Goal: Browse casually: Explore the website without a specific task or goal

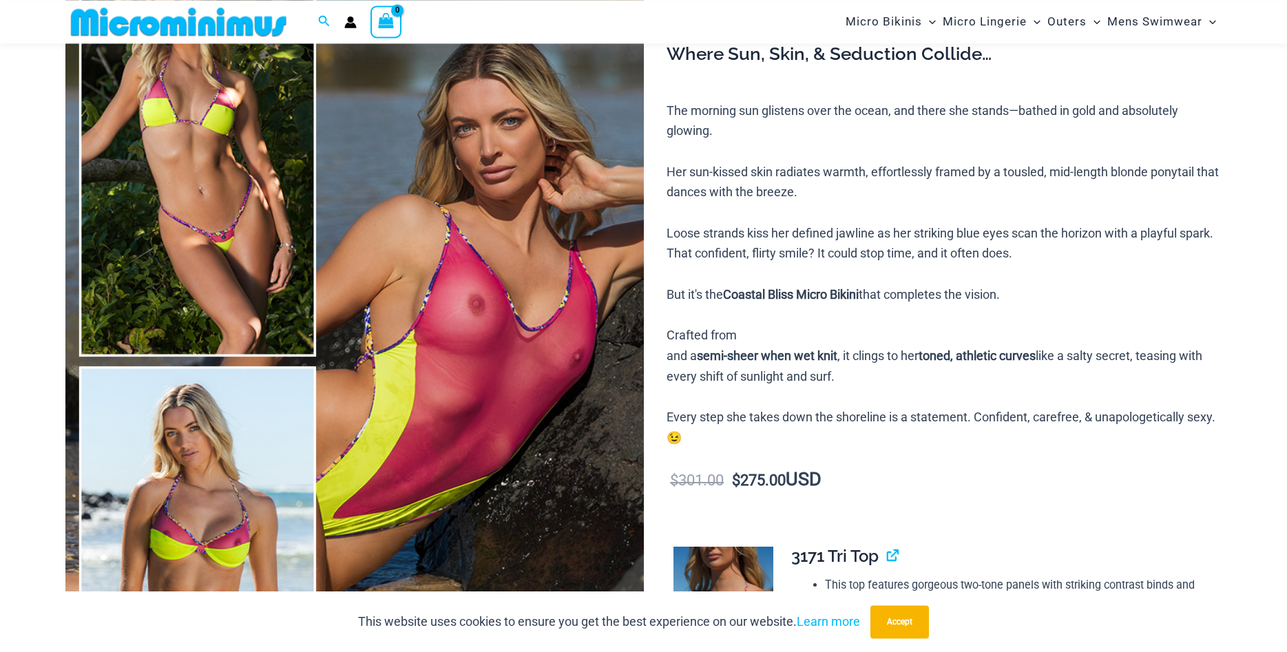
scroll to position [129, 0]
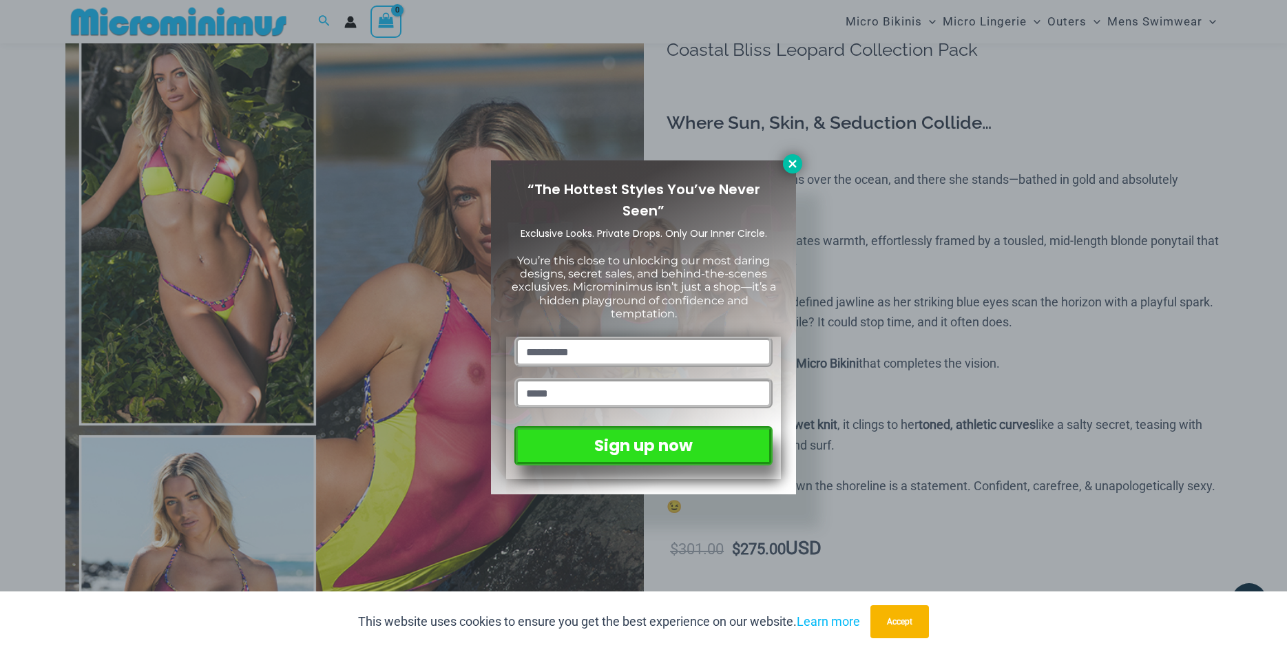
click at [791, 165] on icon at bounding box center [793, 164] width 8 height 8
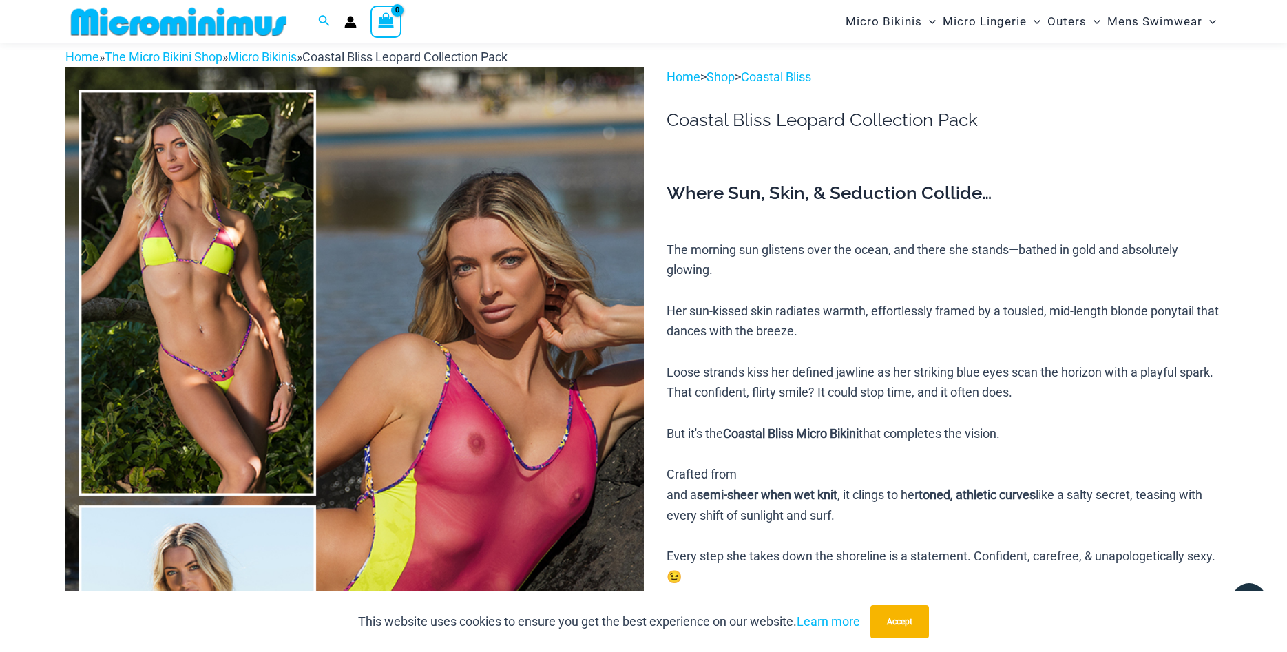
scroll to position [0, 0]
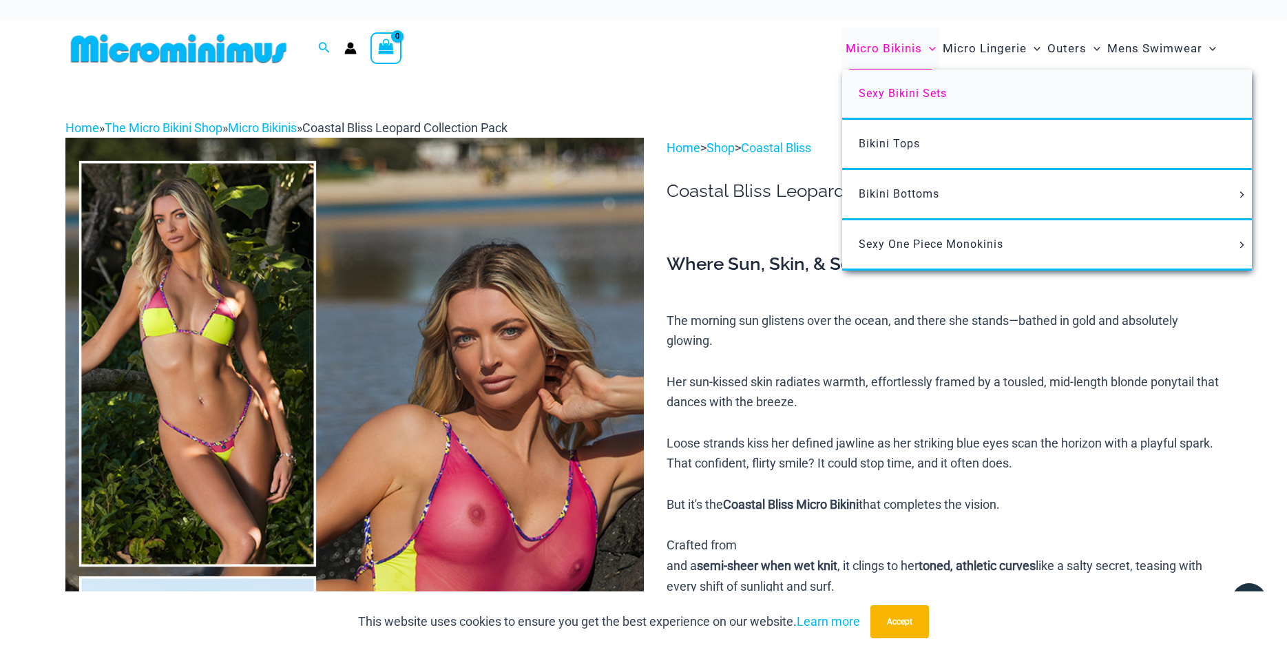
click at [890, 94] on span "Sexy Bikini Sets" at bounding box center [903, 93] width 88 height 13
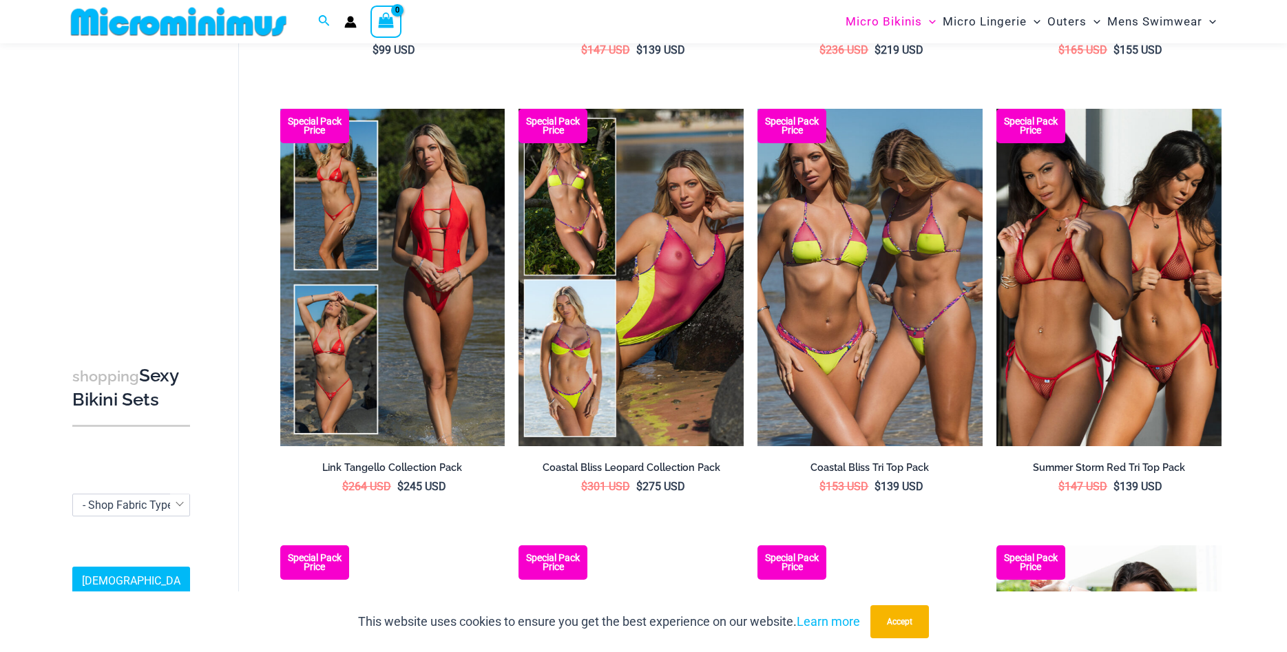
scroll to position [550, 0]
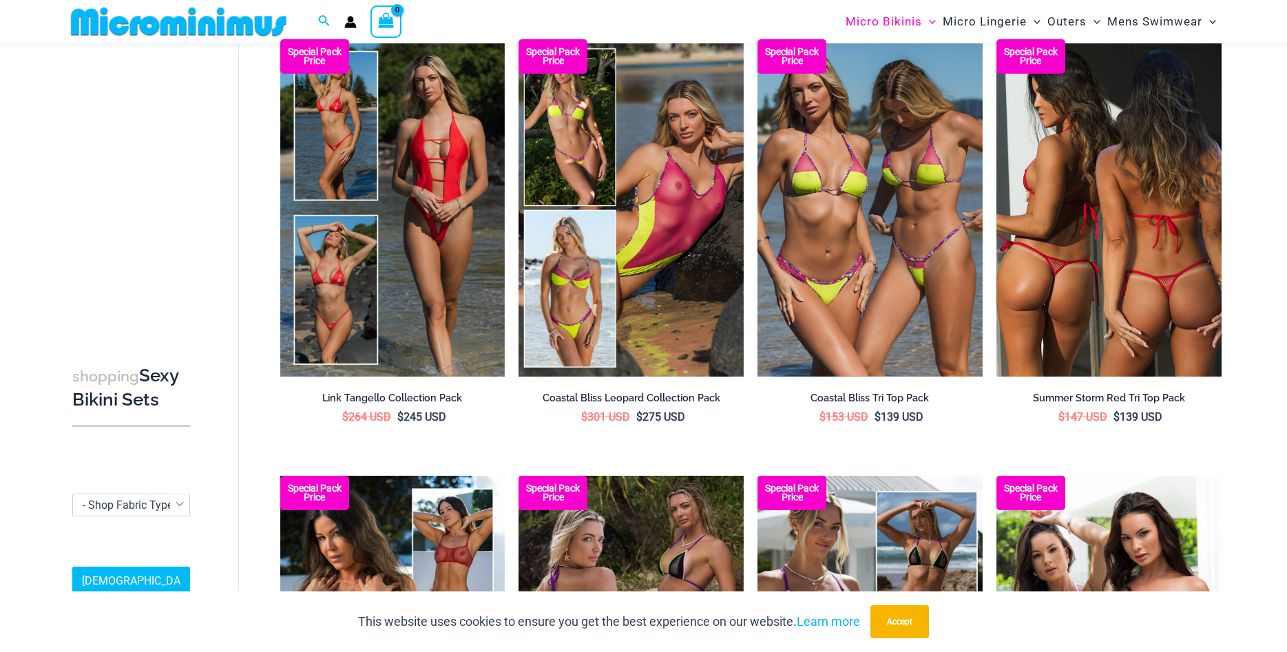
click at [1095, 239] on img at bounding box center [1109, 207] width 225 height 337
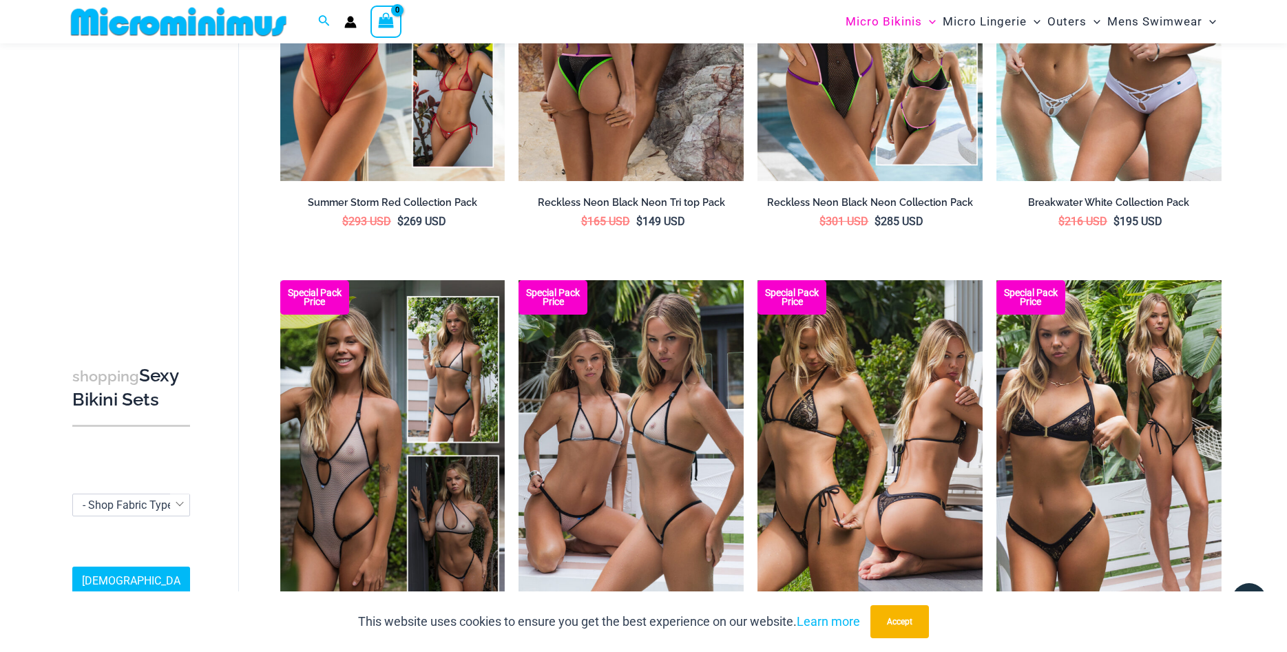
scroll to position [1392, 0]
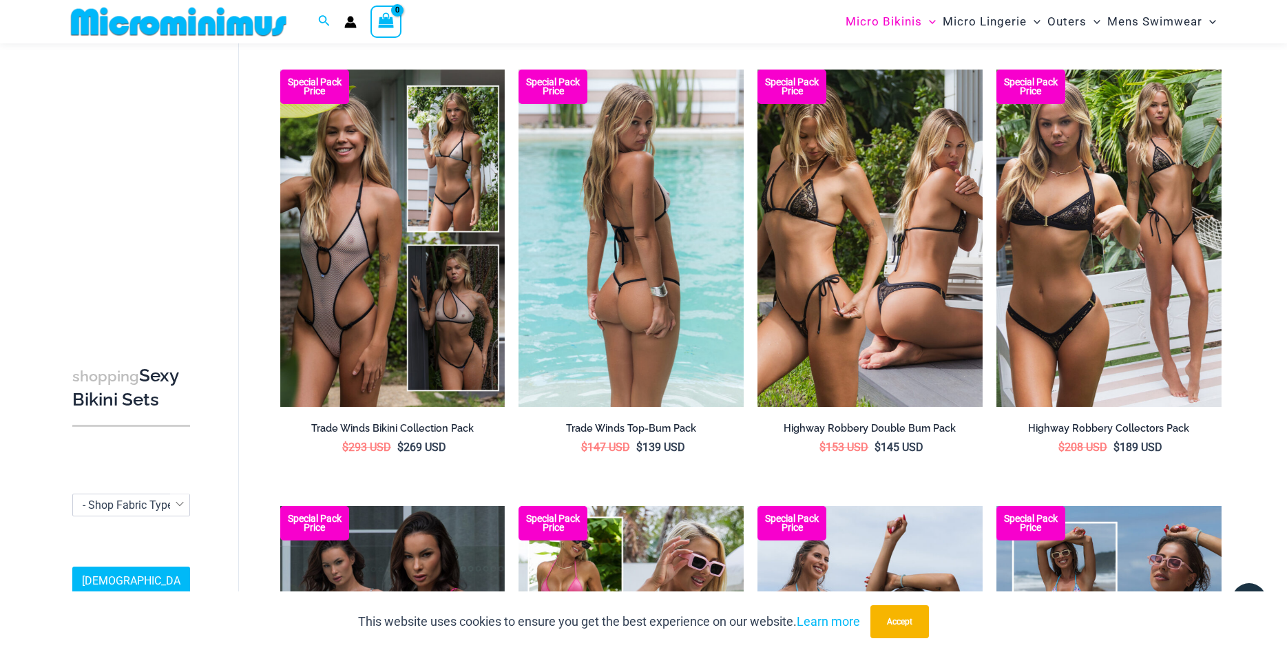
click at [631, 225] on img at bounding box center [631, 238] width 225 height 337
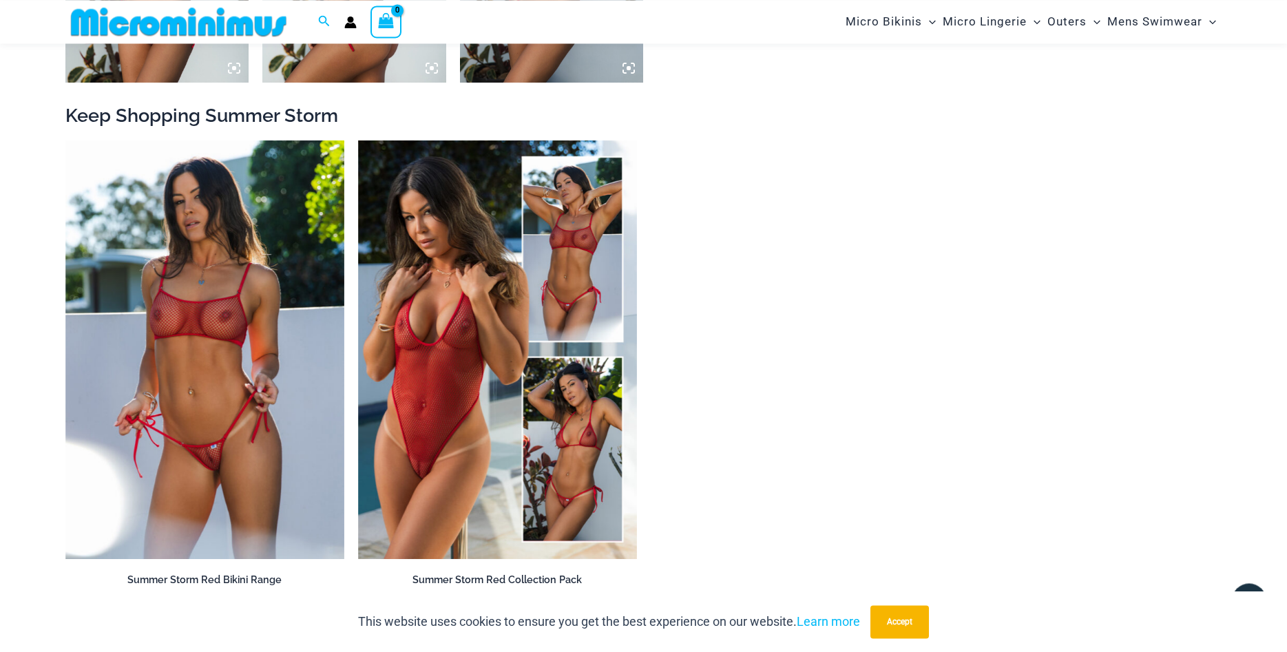
scroll to position [2165, 0]
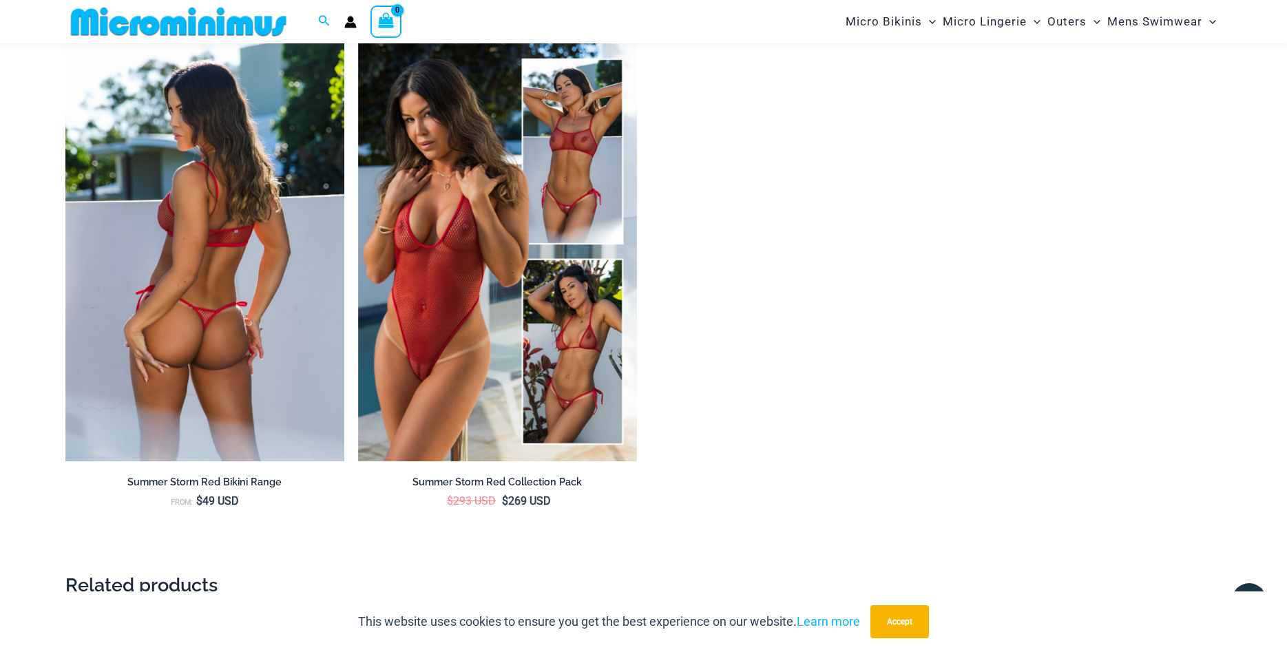
click at [206, 363] on img at bounding box center [204, 252] width 279 height 419
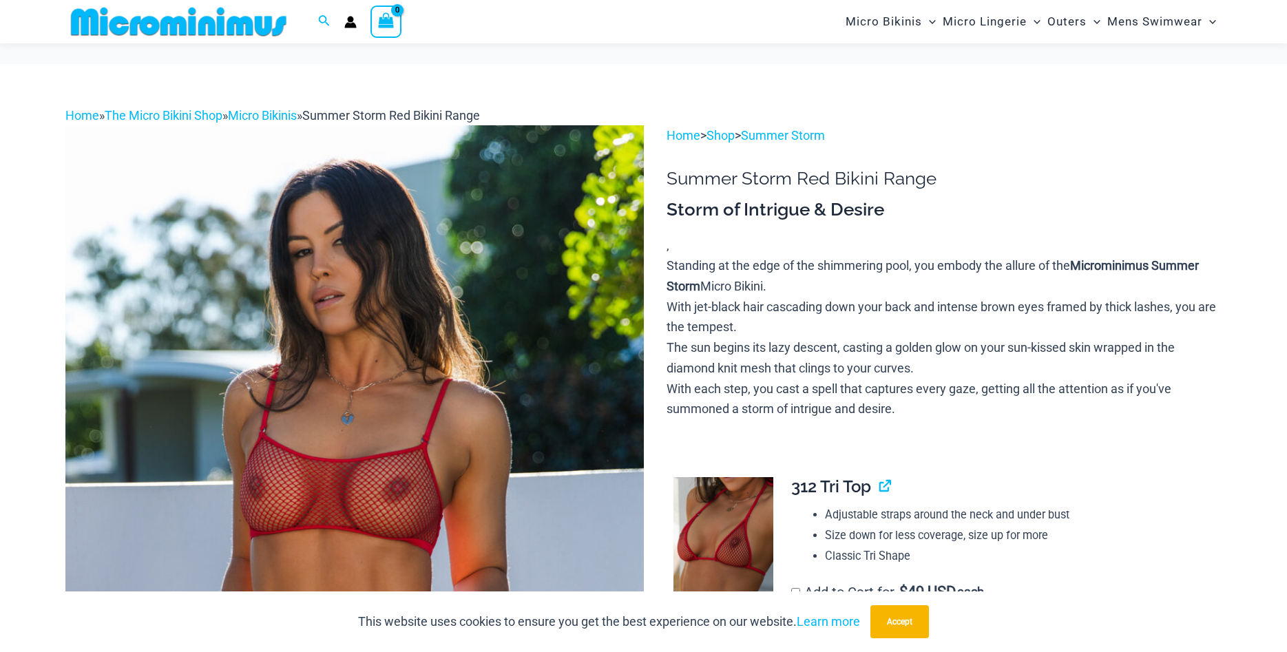
click at [361, 439] on img at bounding box center [354, 559] width 578 height 868
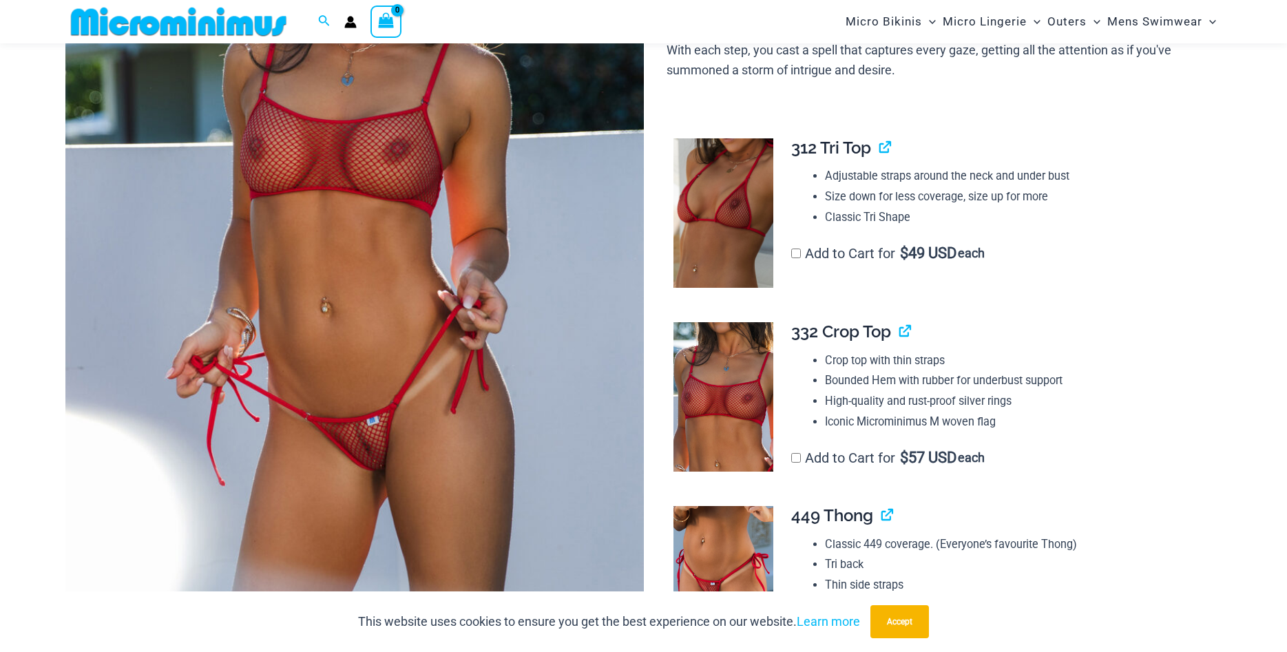
scroll to position [339, 0]
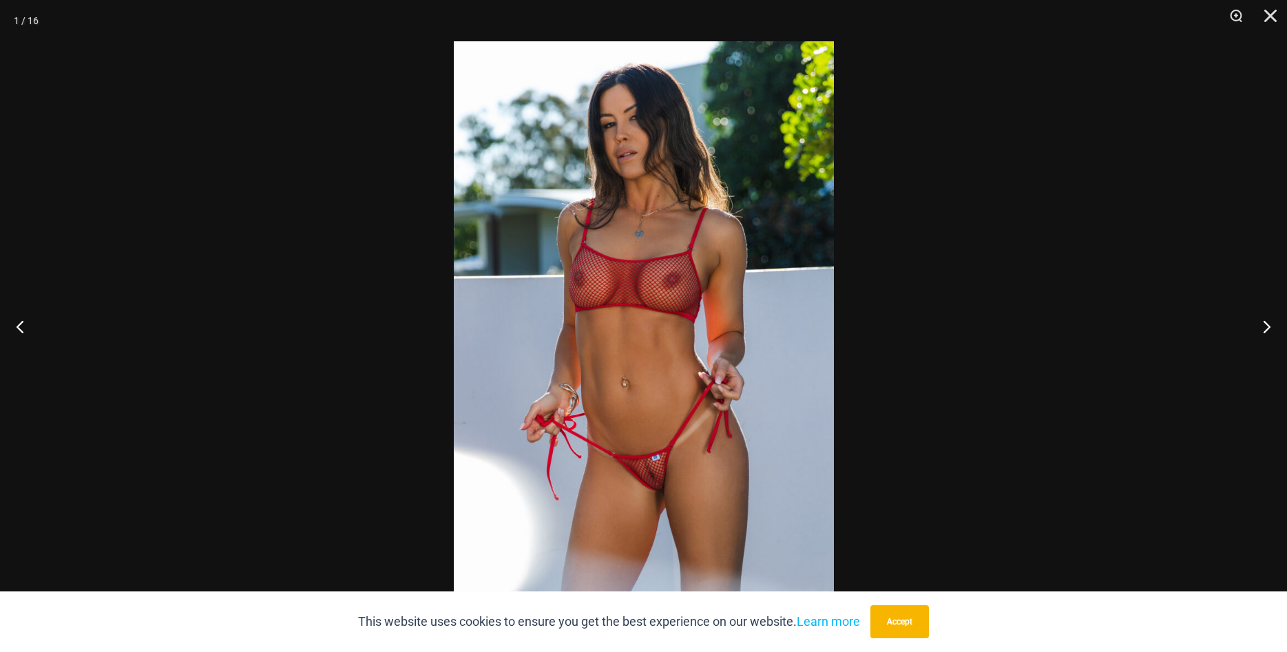
click at [669, 397] on img at bounding box center [644, 326] width 380 height 570
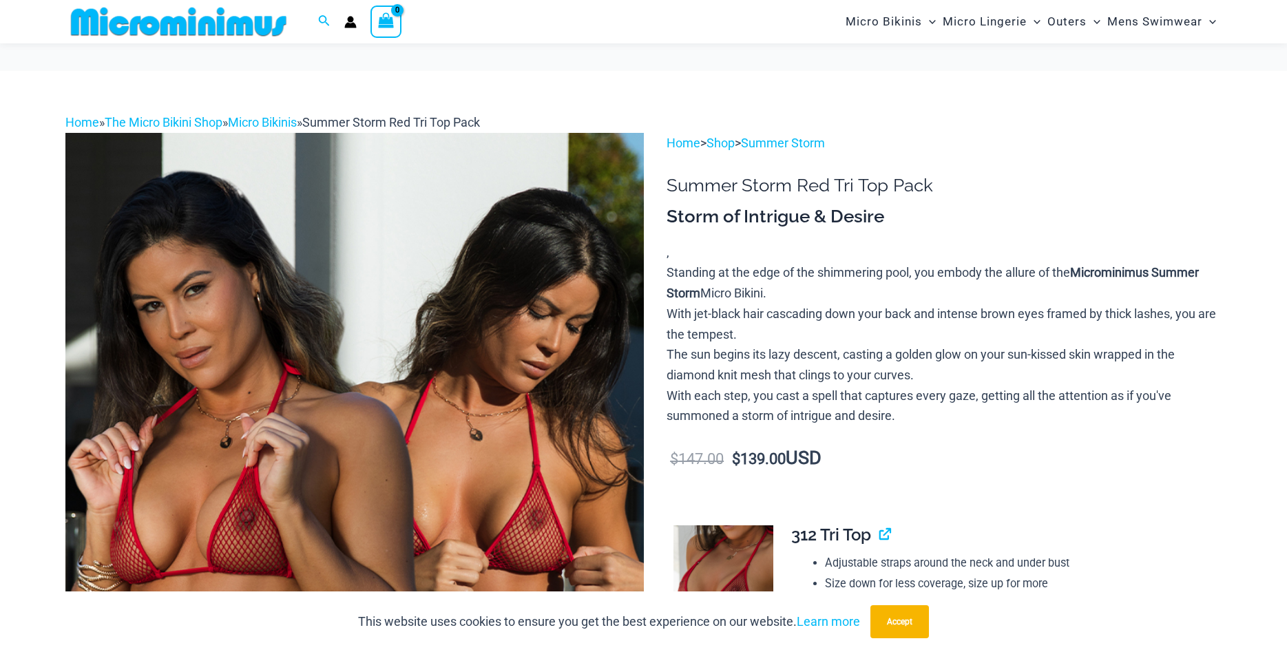
scroll to position [2165, 0]
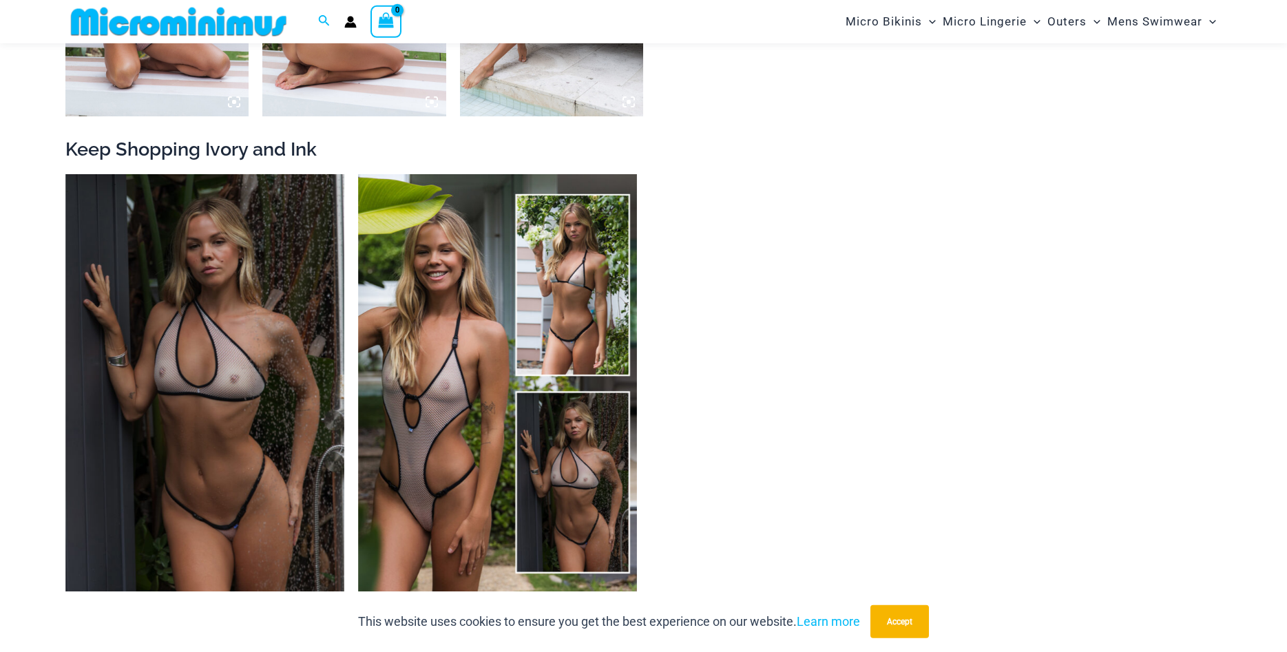
scroll to position [2167, 0]
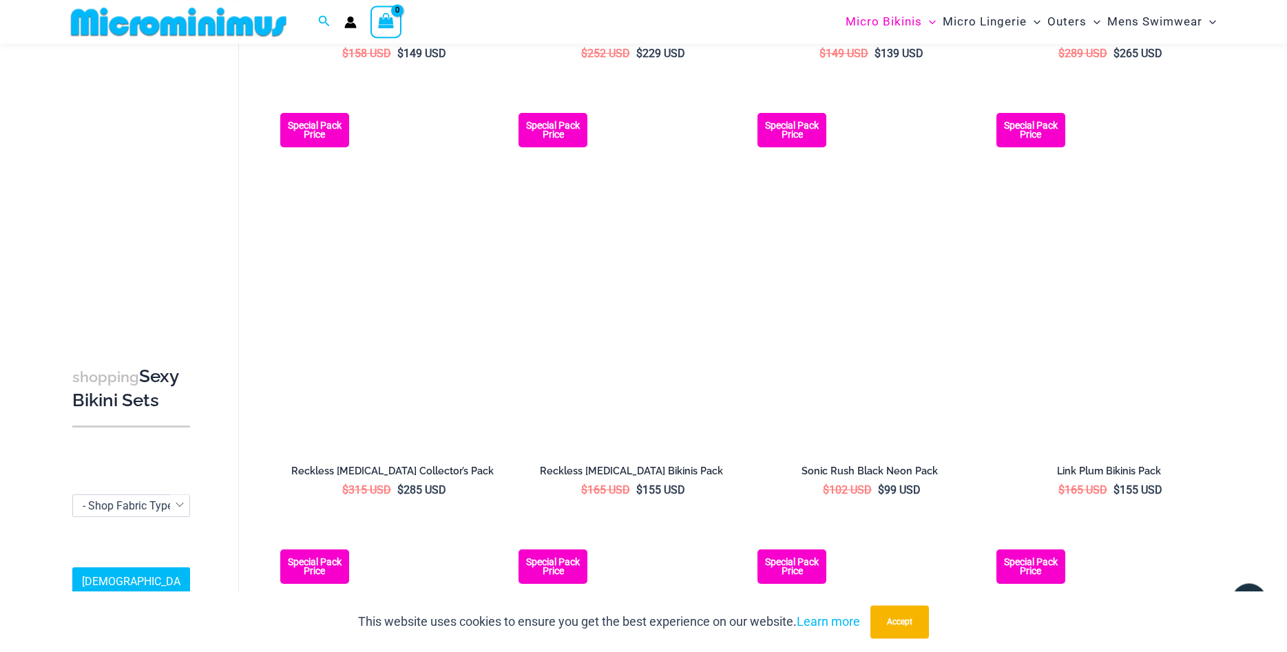
scroll to position [2223, 0]
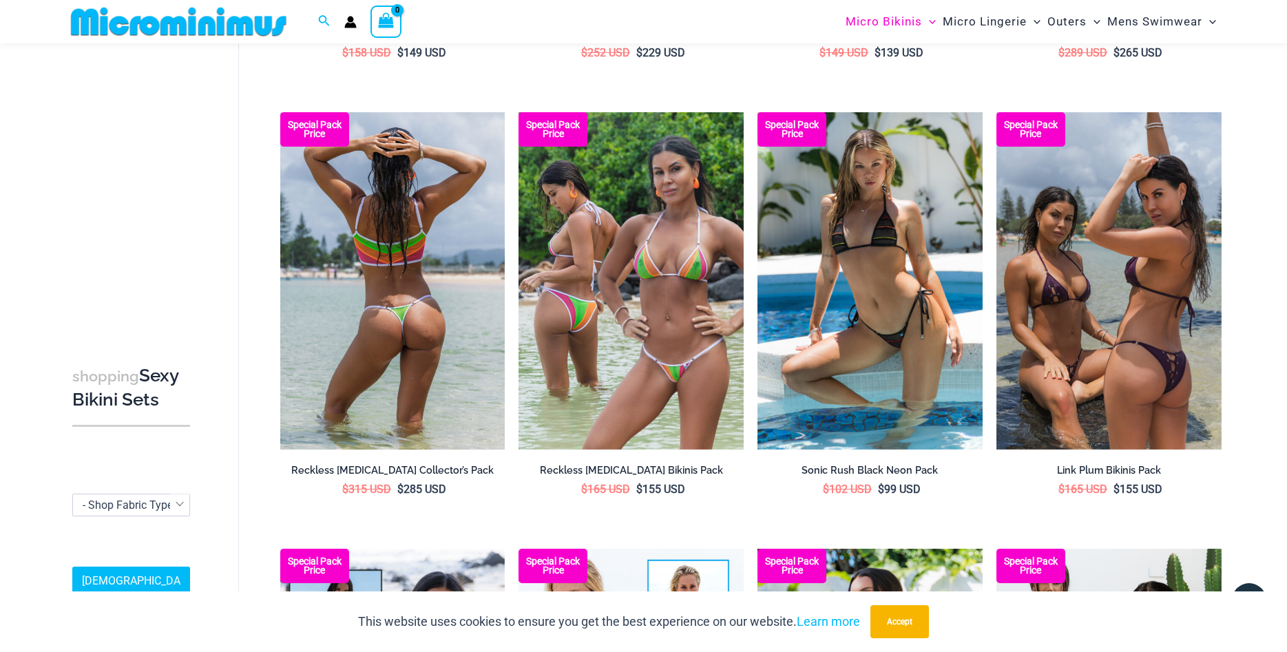
click at [424, 258] on img at bounding box center [392, 280] width 225 height 337
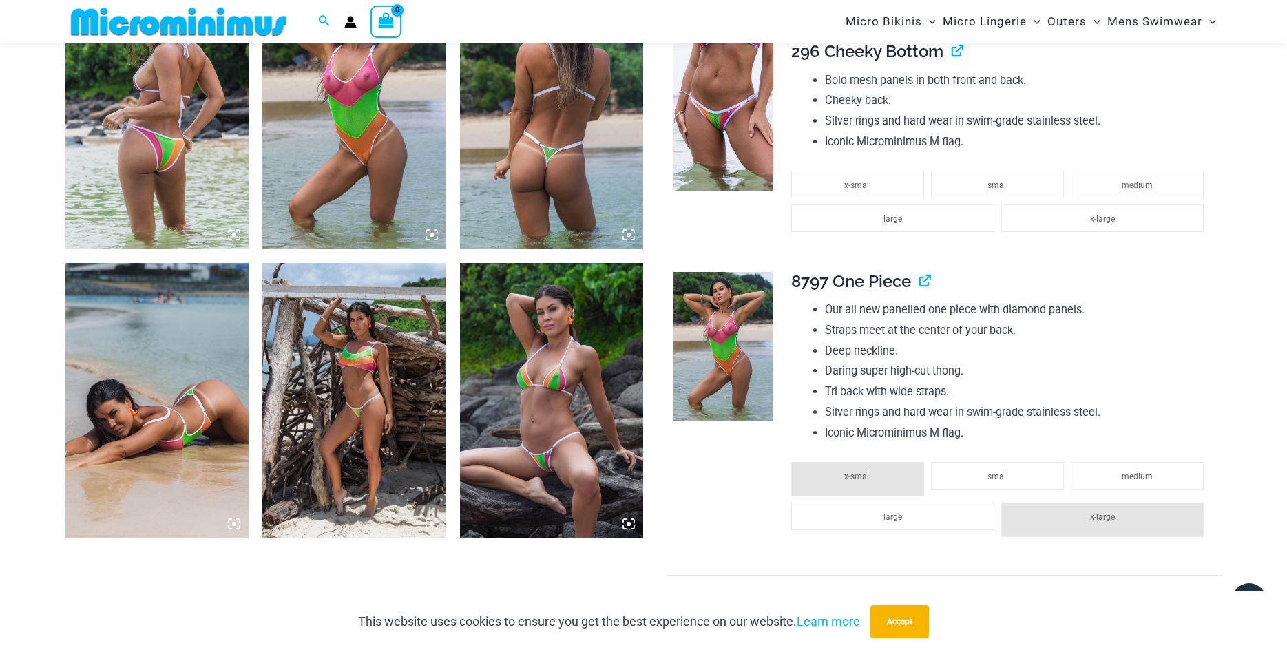
scroll to position [1533, 0]
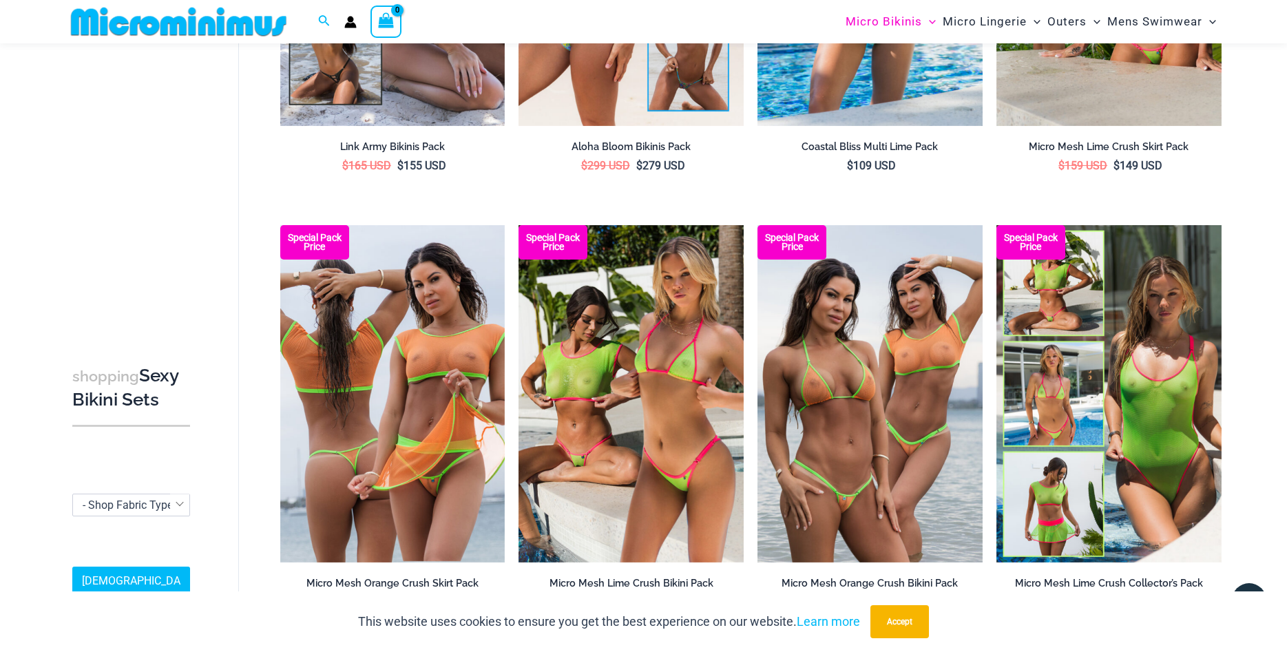
scroll to position [3264, 0]
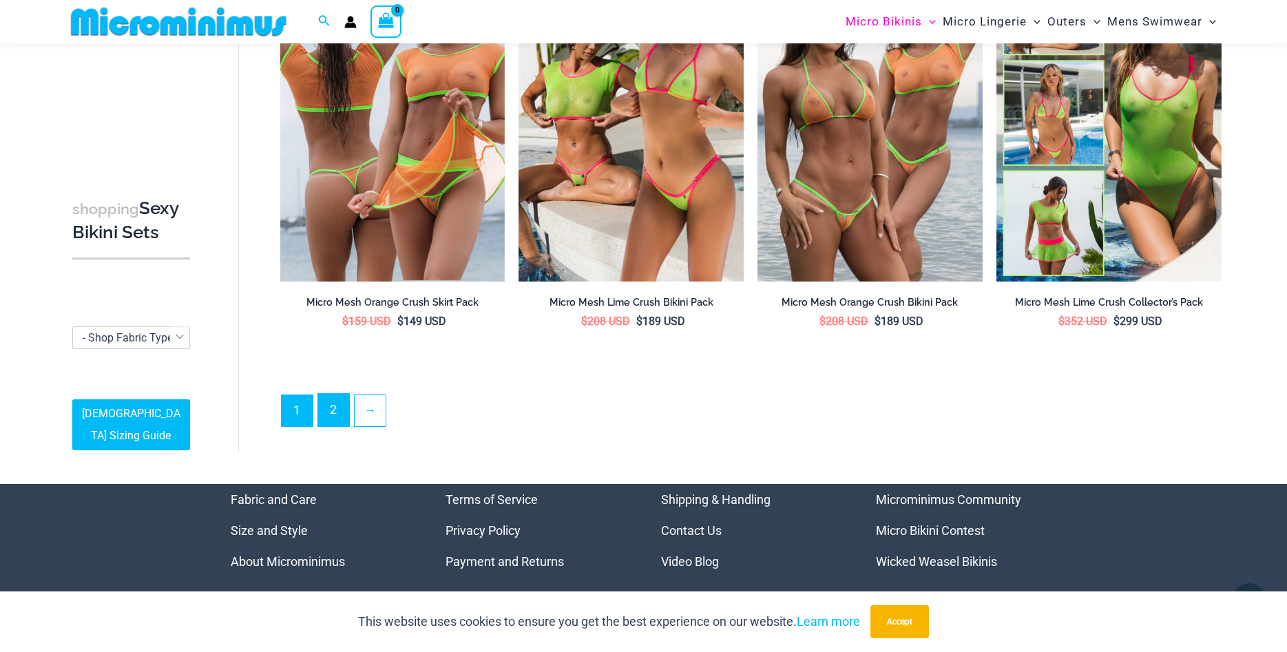
click at [335, 403] on link "2" at bounding box center [333, 410] width 31 height 32
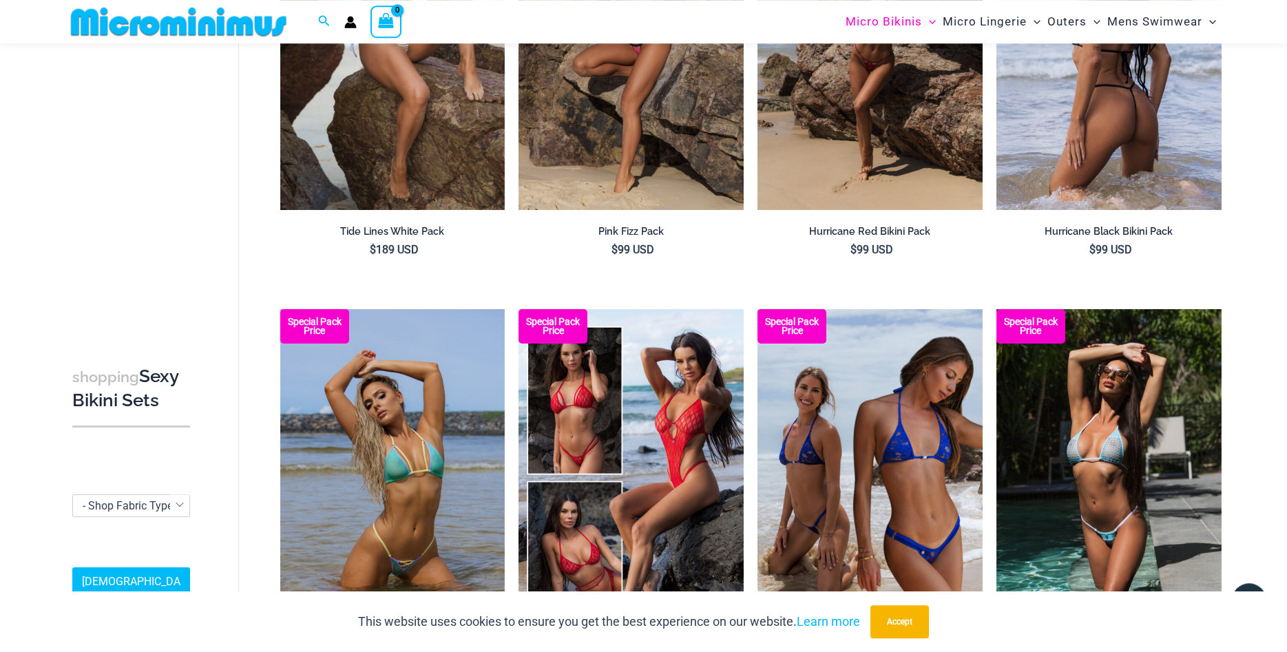
scroll to position [2025, 0]
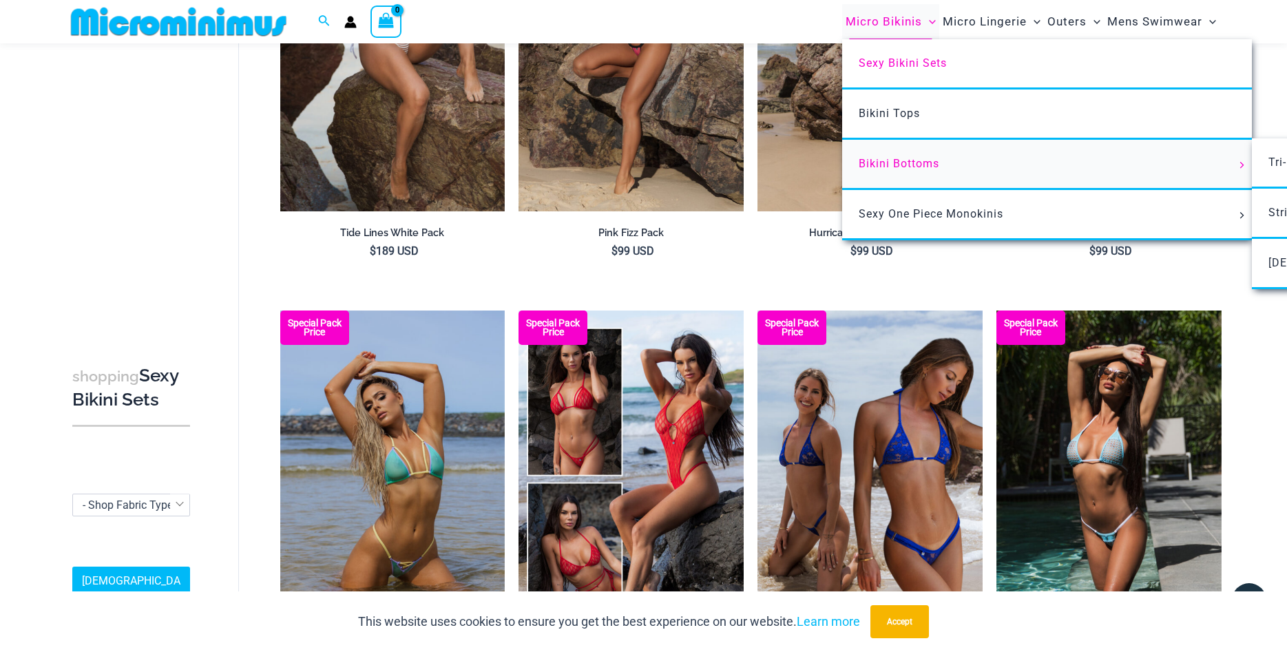
click at [890, 163] on span "Bikini Bottoms" at bounding box center [899, 163] width 81 height 13
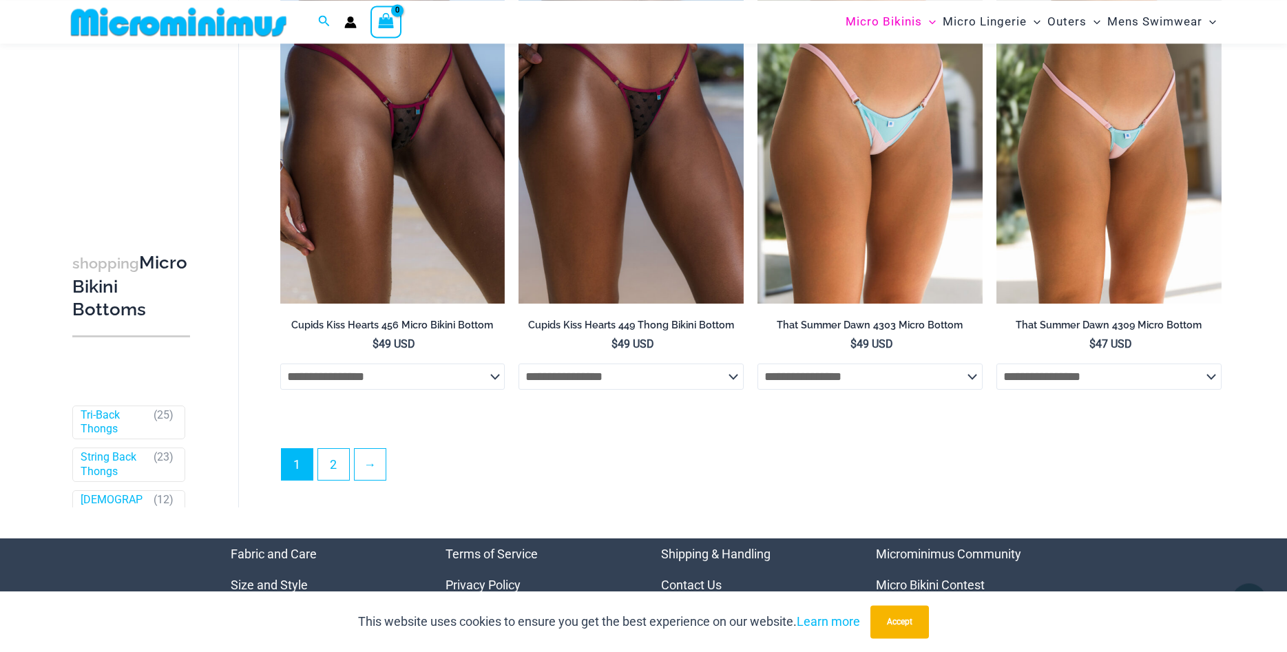
scroll to position [4132, 0]
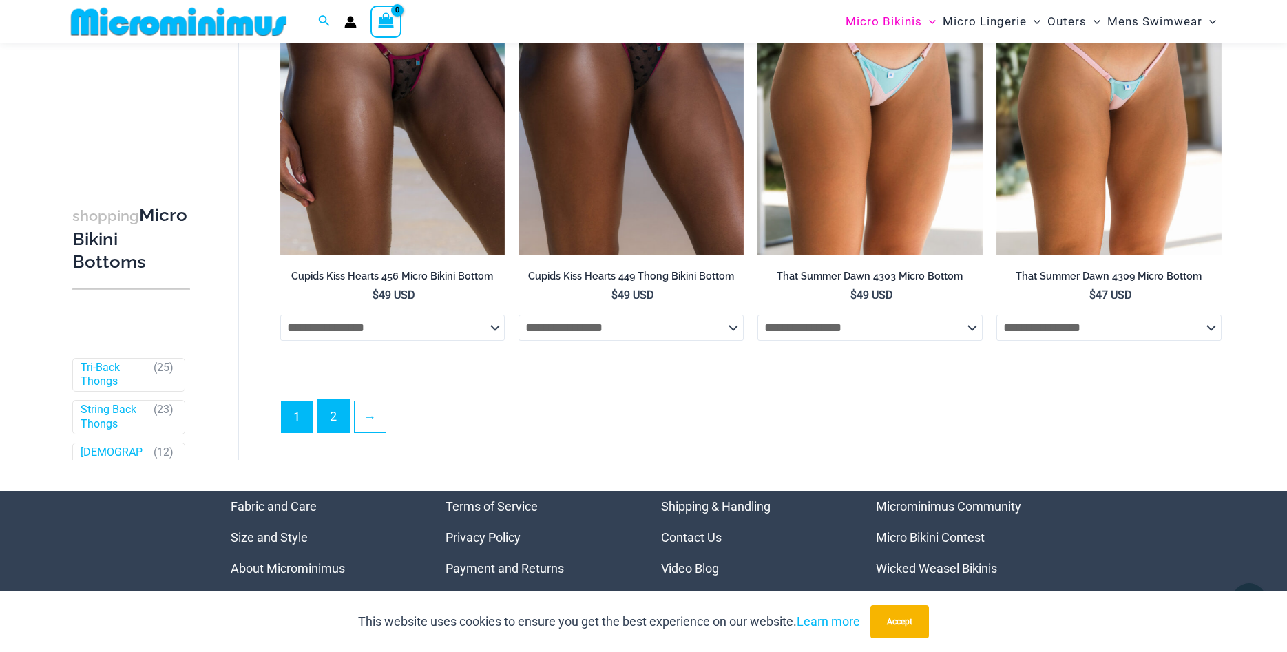
click at [333, 431] on link "2" at bounding box center [333, 416] width 31 height 32
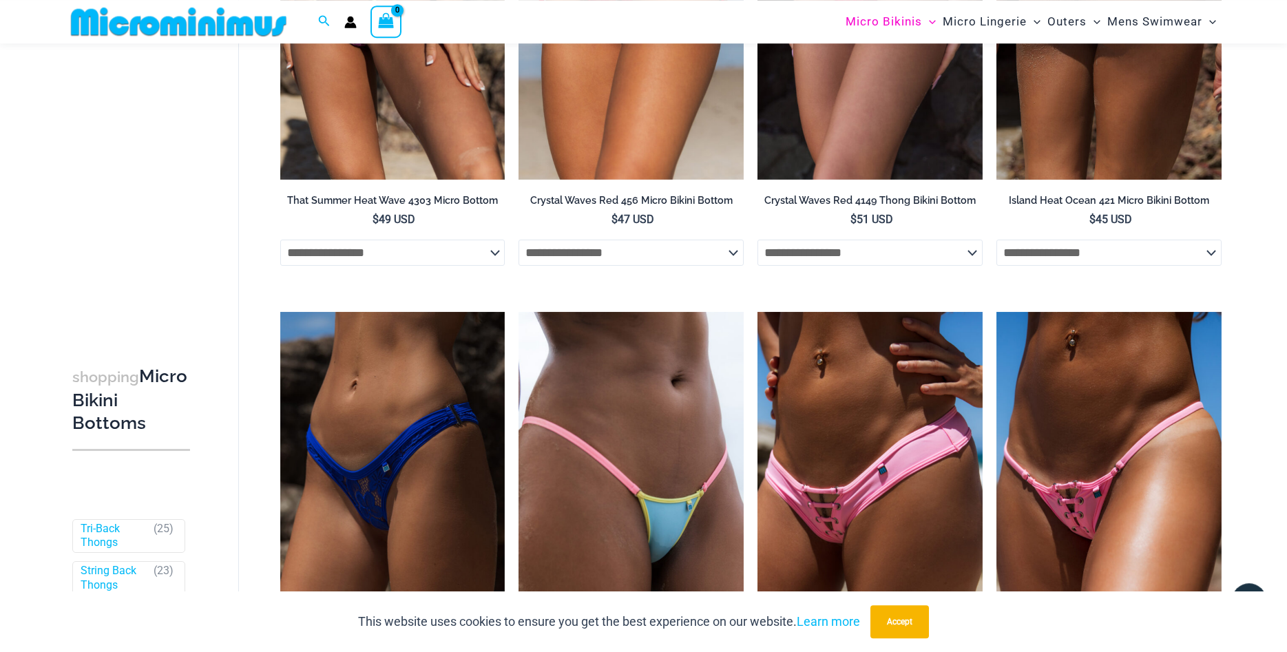
scroll to position [2518, 0]
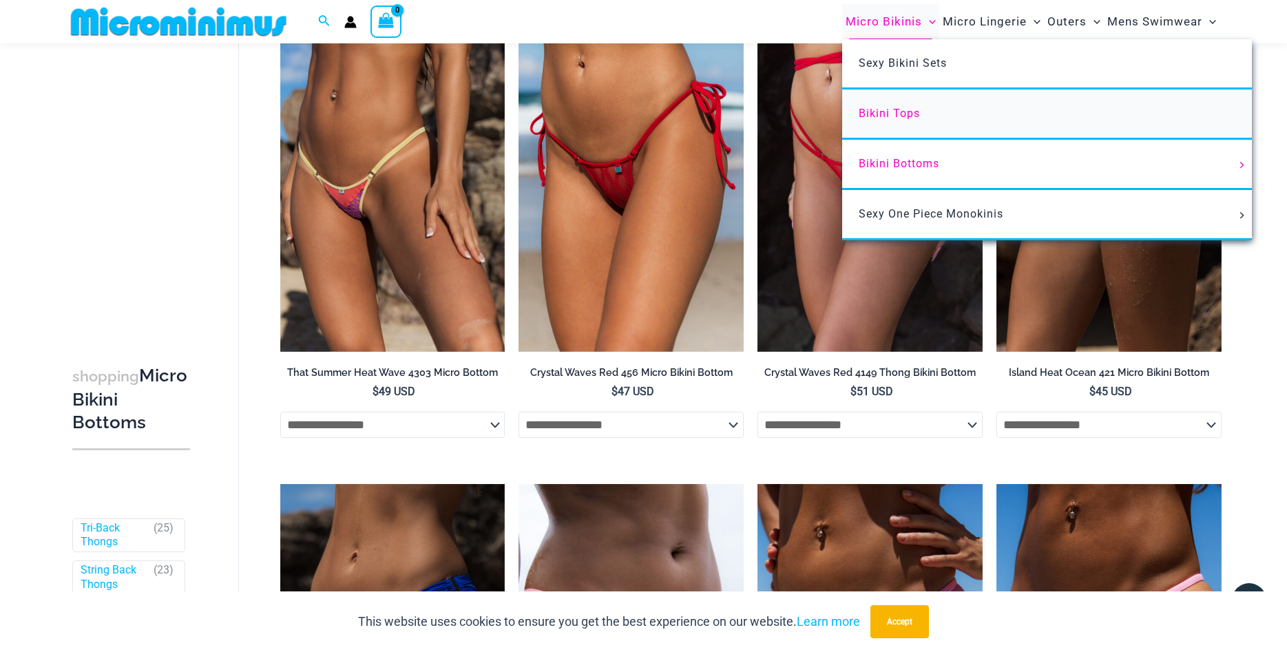
click at [881, 113] on span "Bikini Tops" at bounding box center [889, 113] width 61 height 13
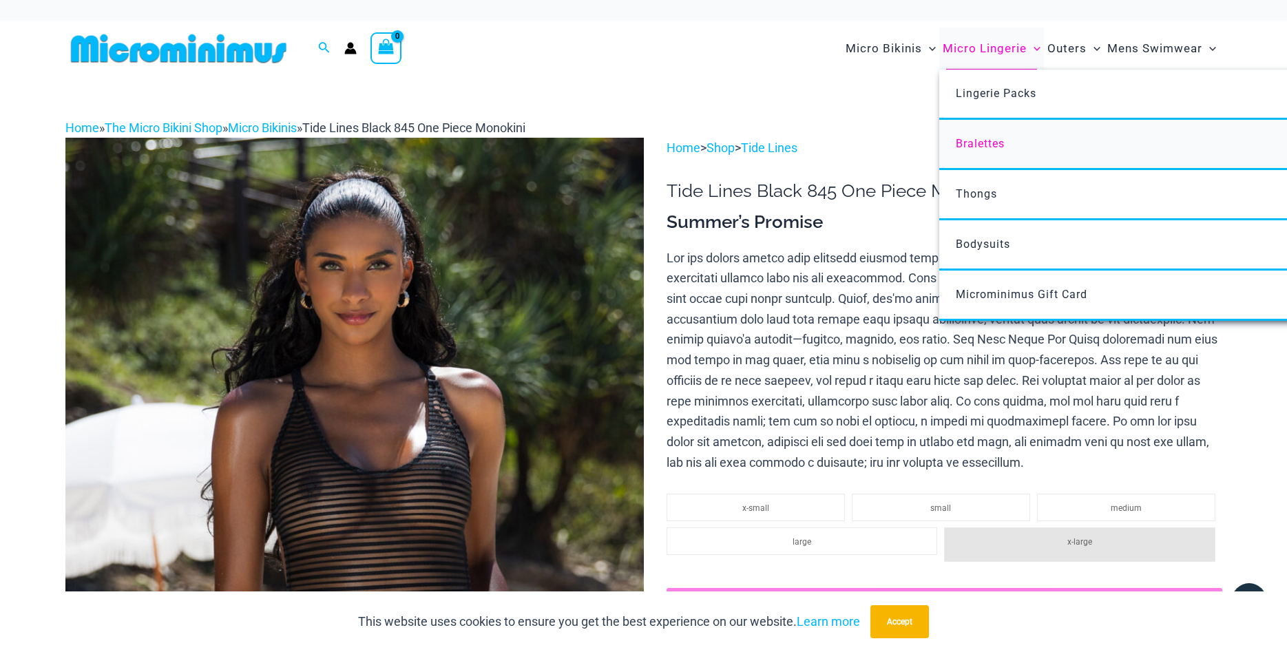
click at [987, 147] on span "Bralettes" at bounding box center [980, 143] width 49 height 13
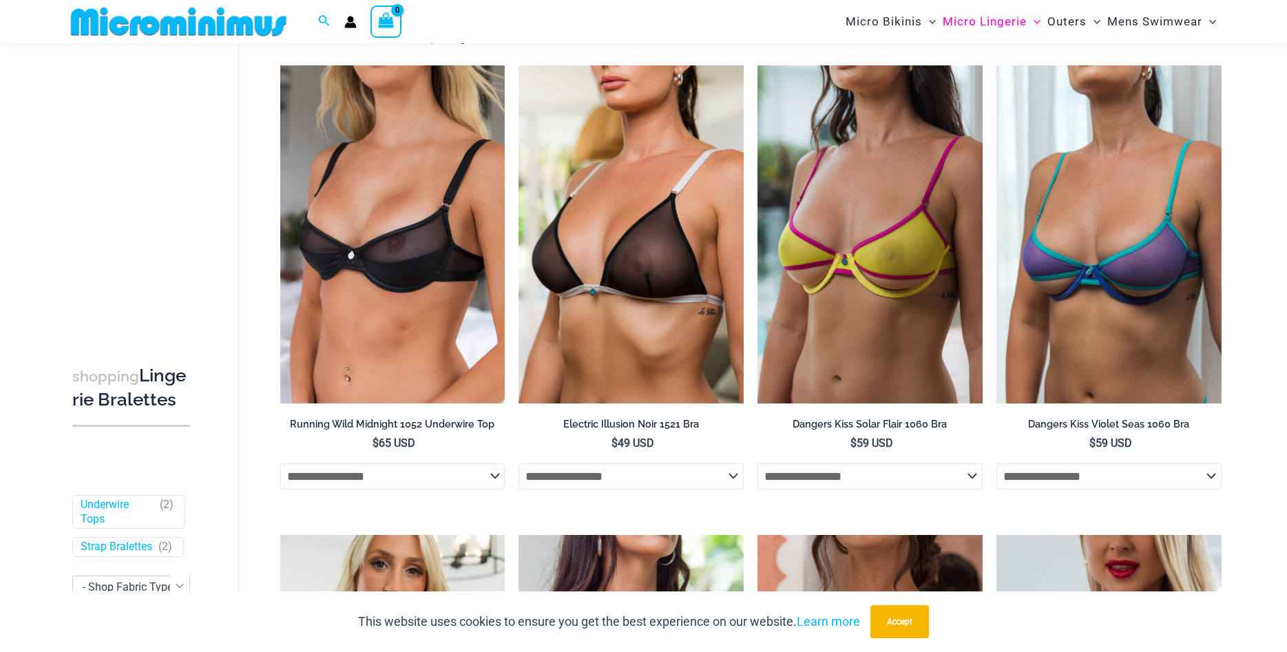
scroll to position [45, 0]
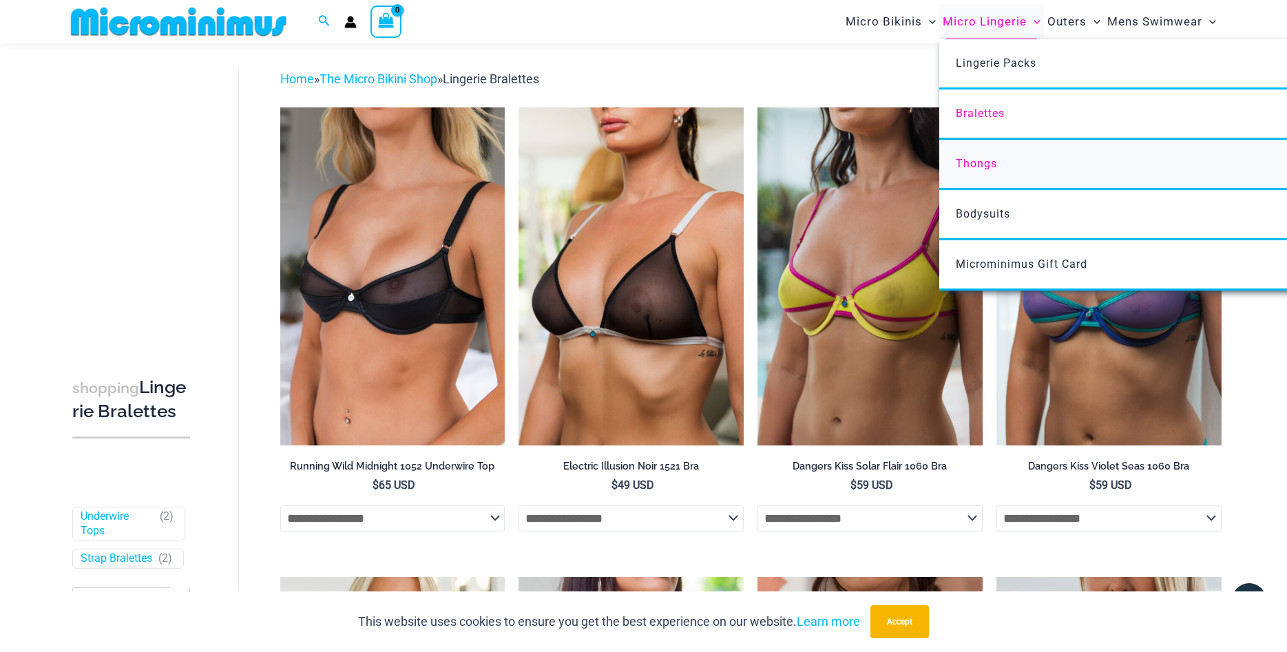
click at [981, 165] on span "Thongs" at bounding box center [976, 163] width 41 height 13
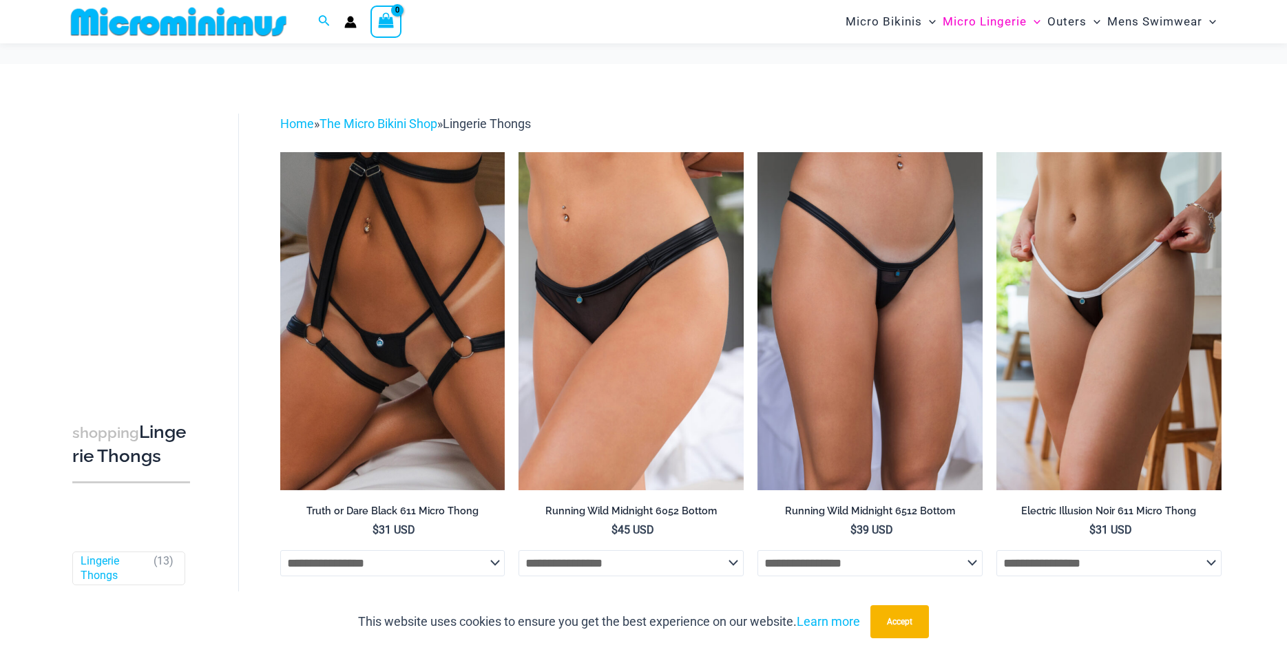
scroll to position [269, 0]
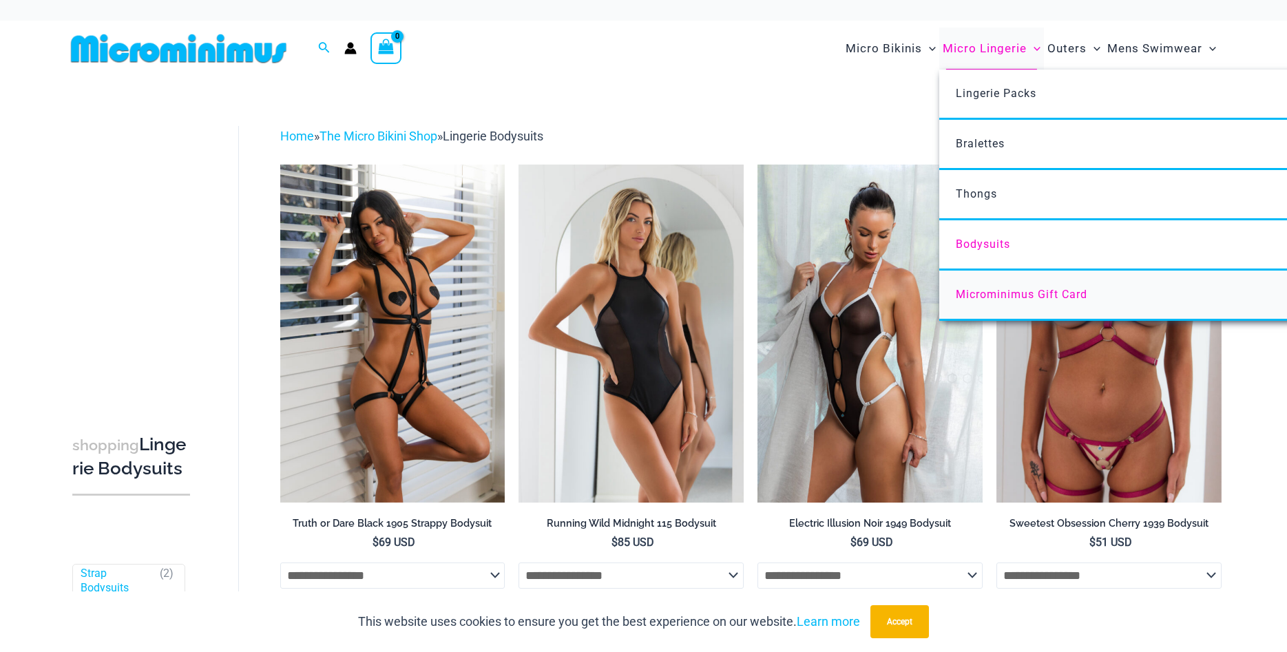
click at [1010, 299] on span "Microminimus Gift Card" at bounding box center [1022, 294] width 132 height 13
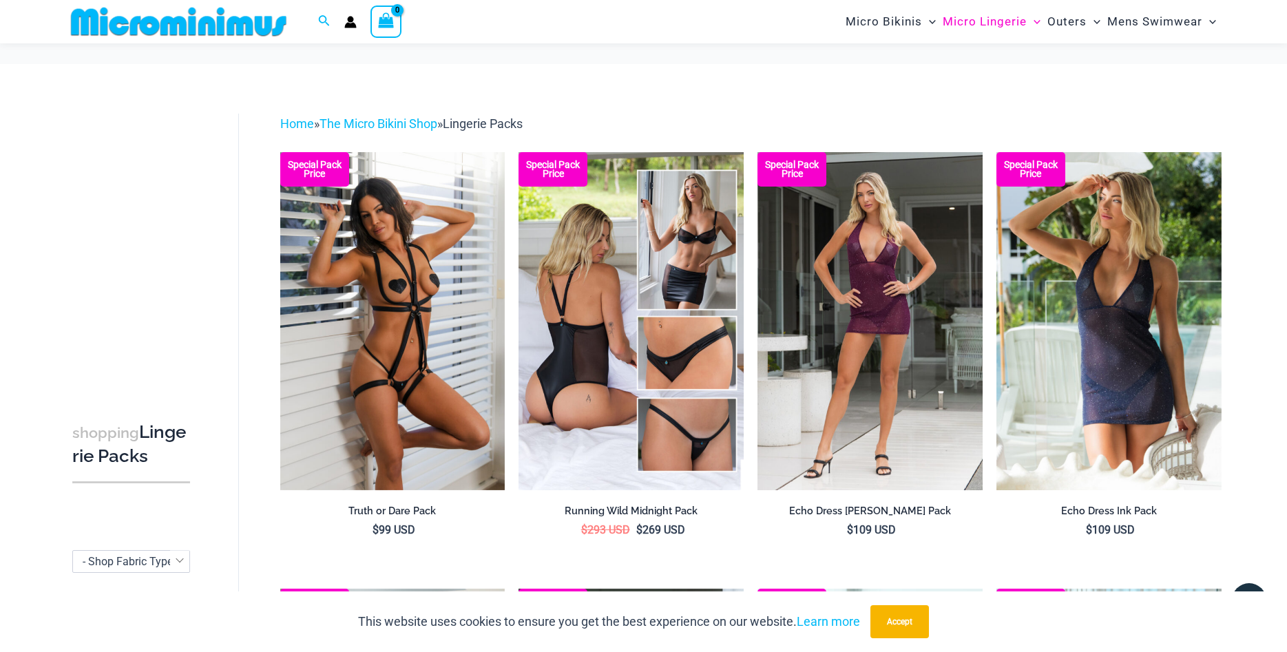
scroll to position [1744, 0]
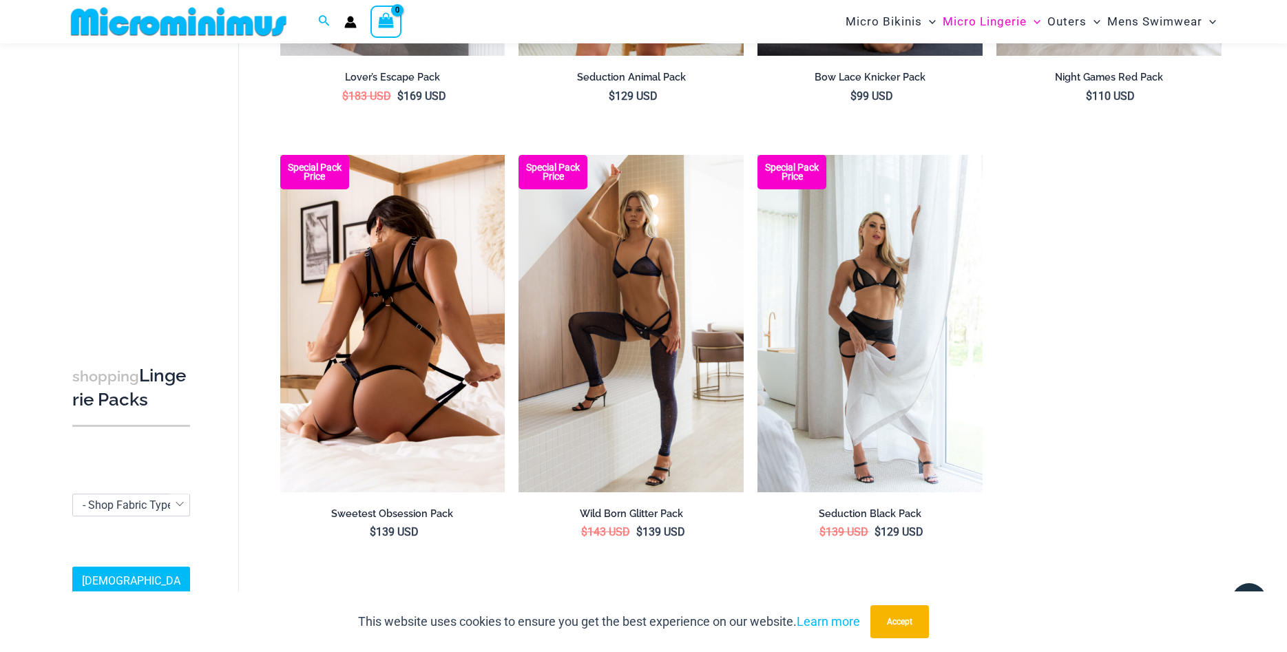
click at [388, 304] on img at bounding box center [392, 323] width 225 height 337
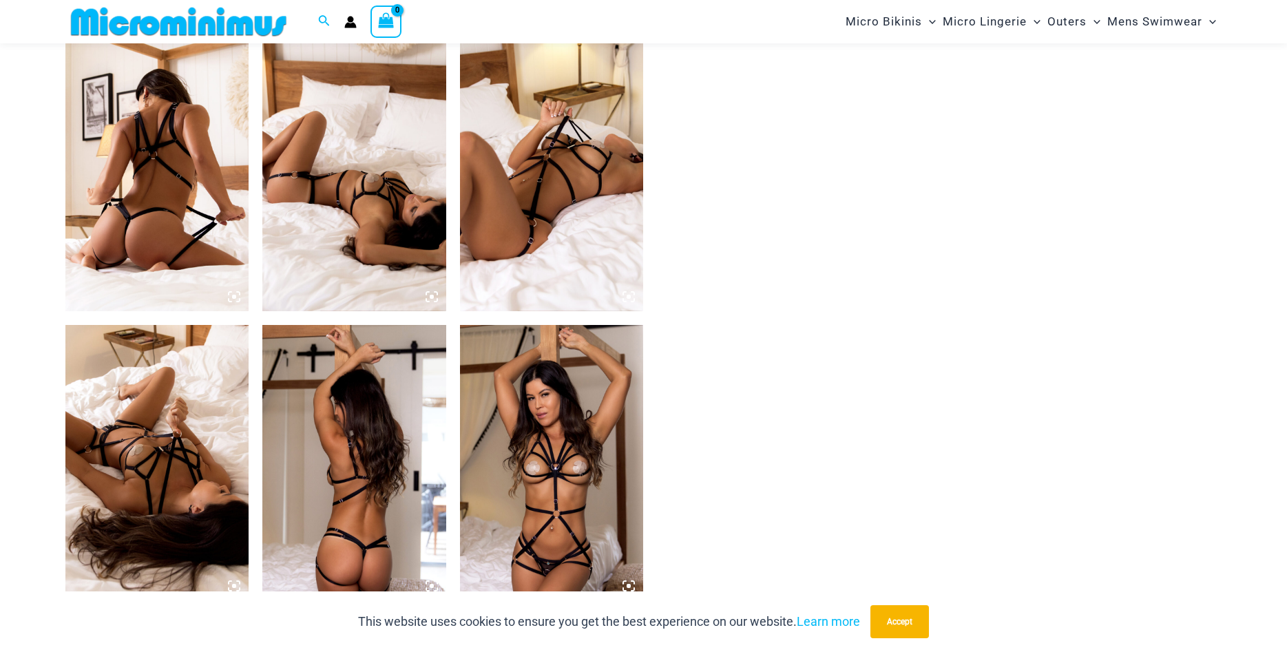
scroll to position [1322, 0]
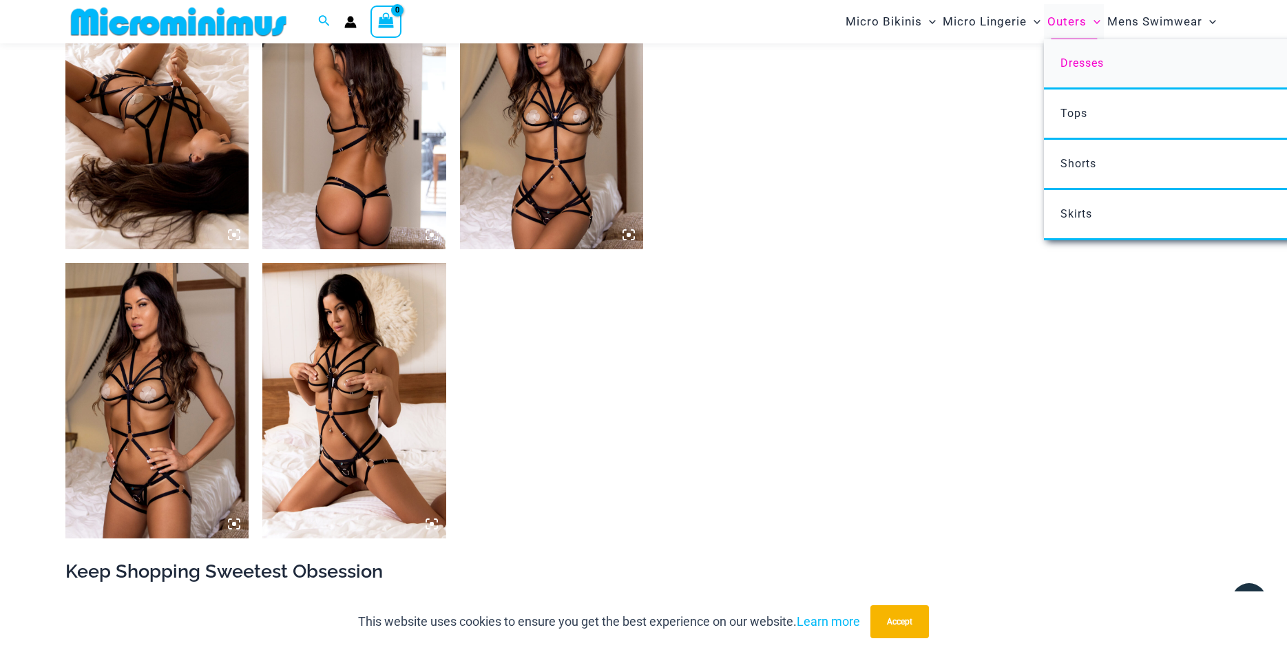
click at [1080, 65] on span "Dresses" at bounding box center [1082, 62] width 43 height 13
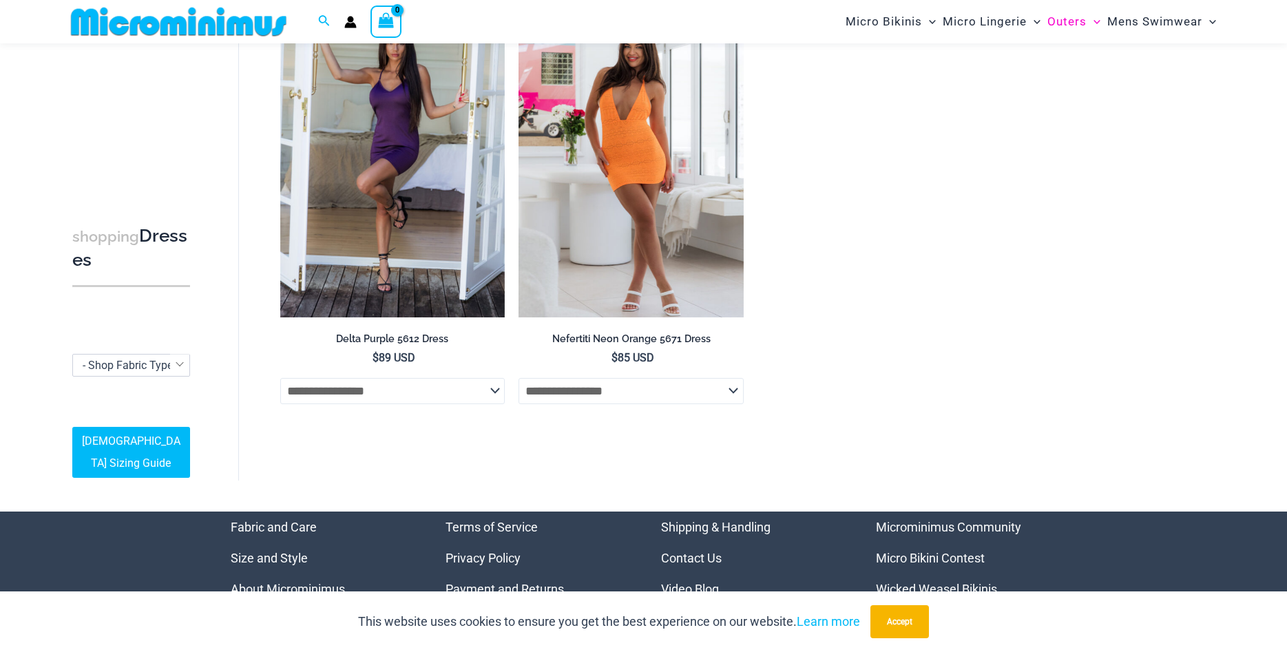
scroll to position [620, 0]
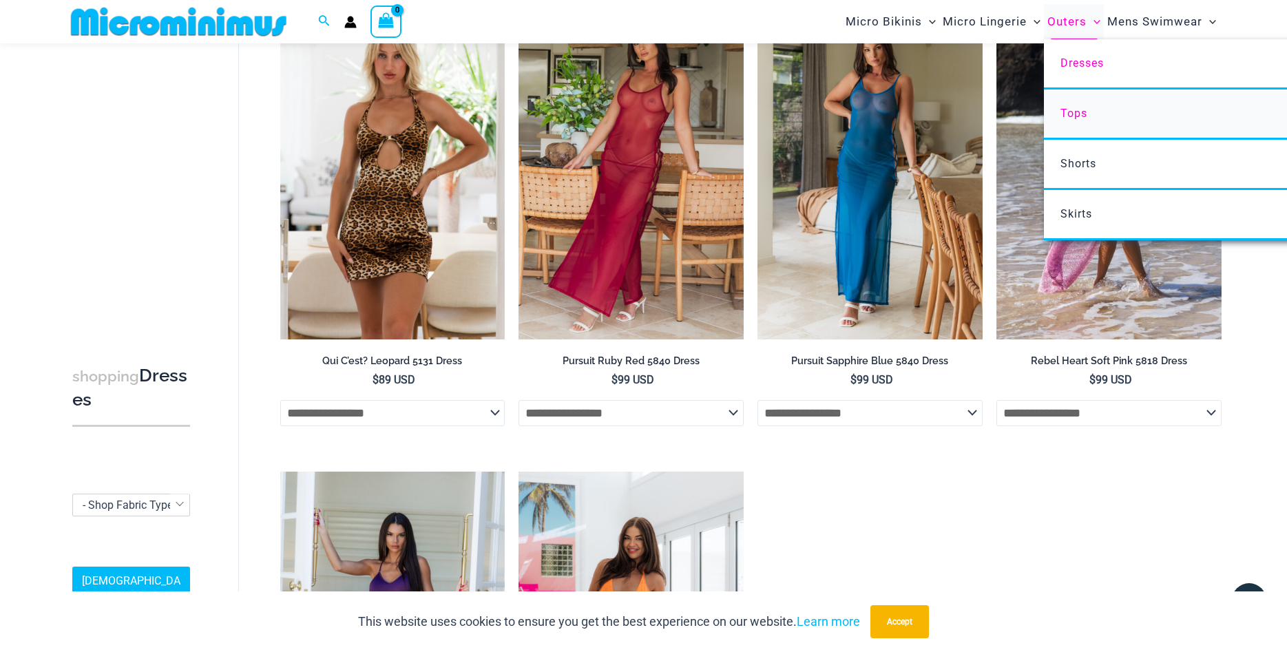
click at [1076, 116] on span "Tops" at bounding box center [1074, 113] width 27 height 13
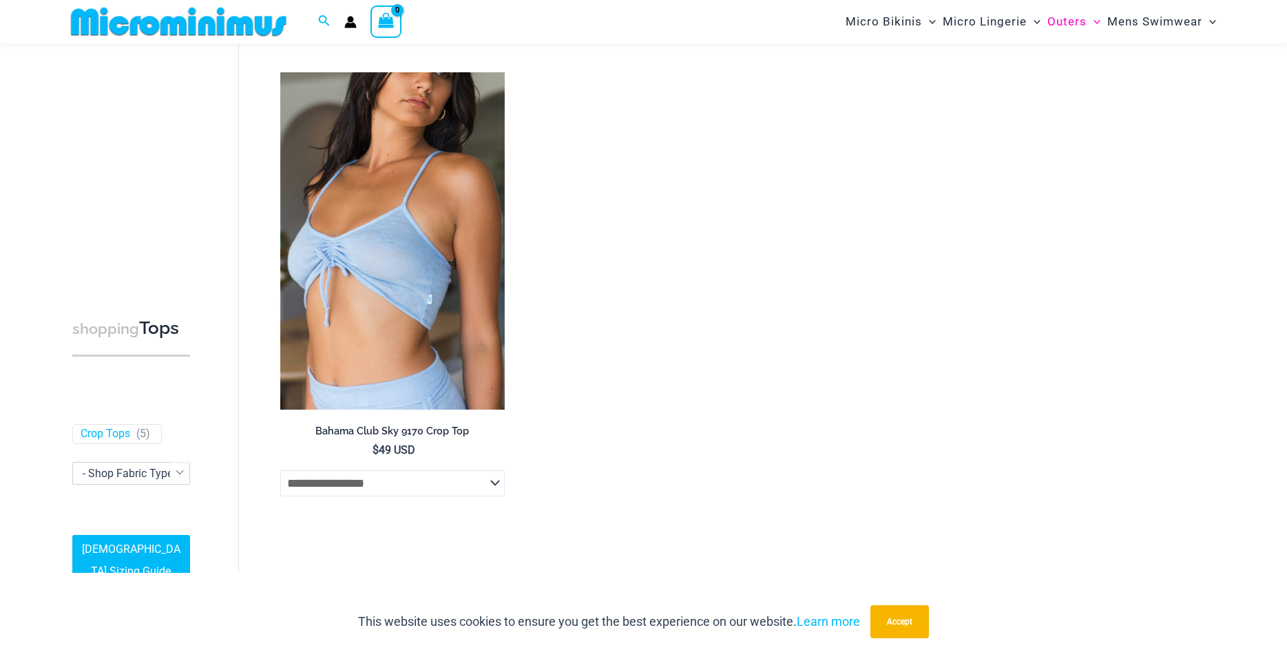
scroll to position [128, 0]
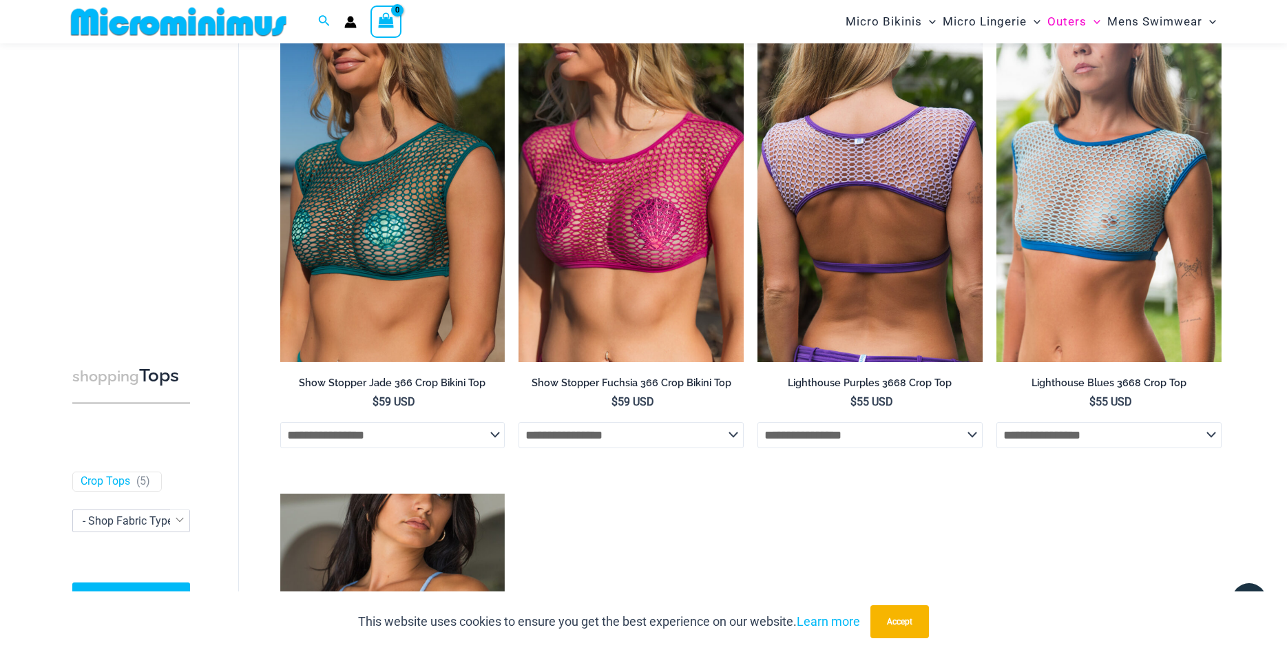
click at [861, 218] on img at bounding box center [870, 192] width 225 height 337
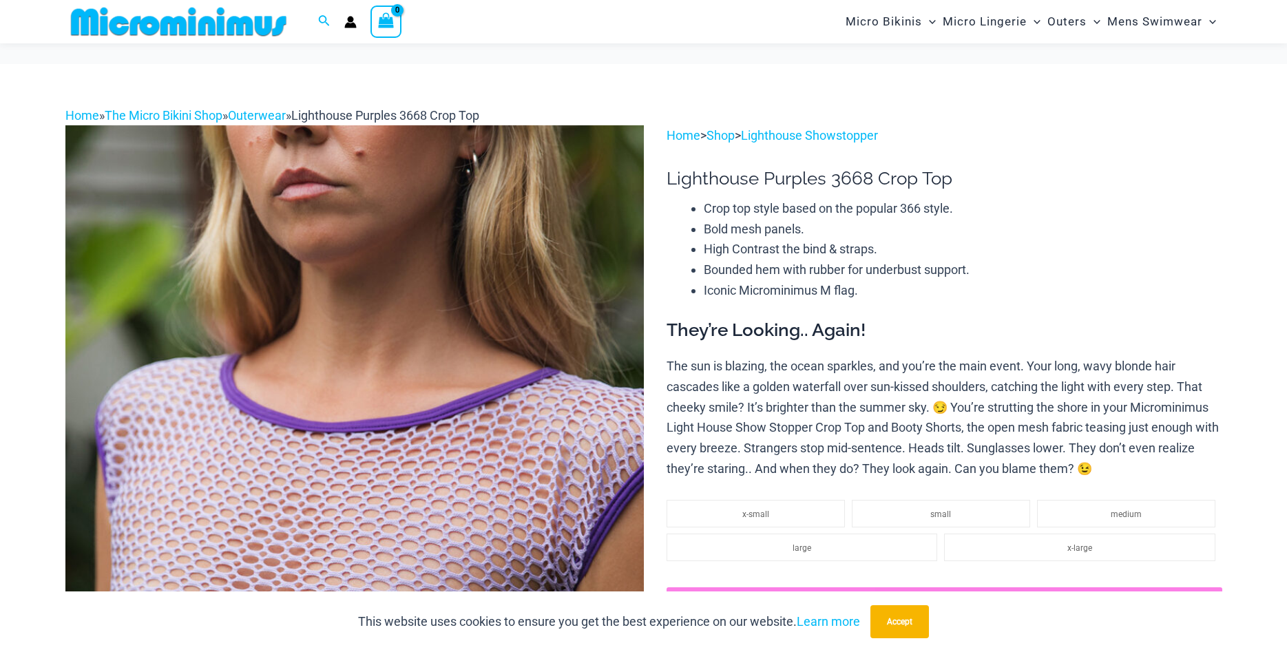
scroll to position [971, 0]
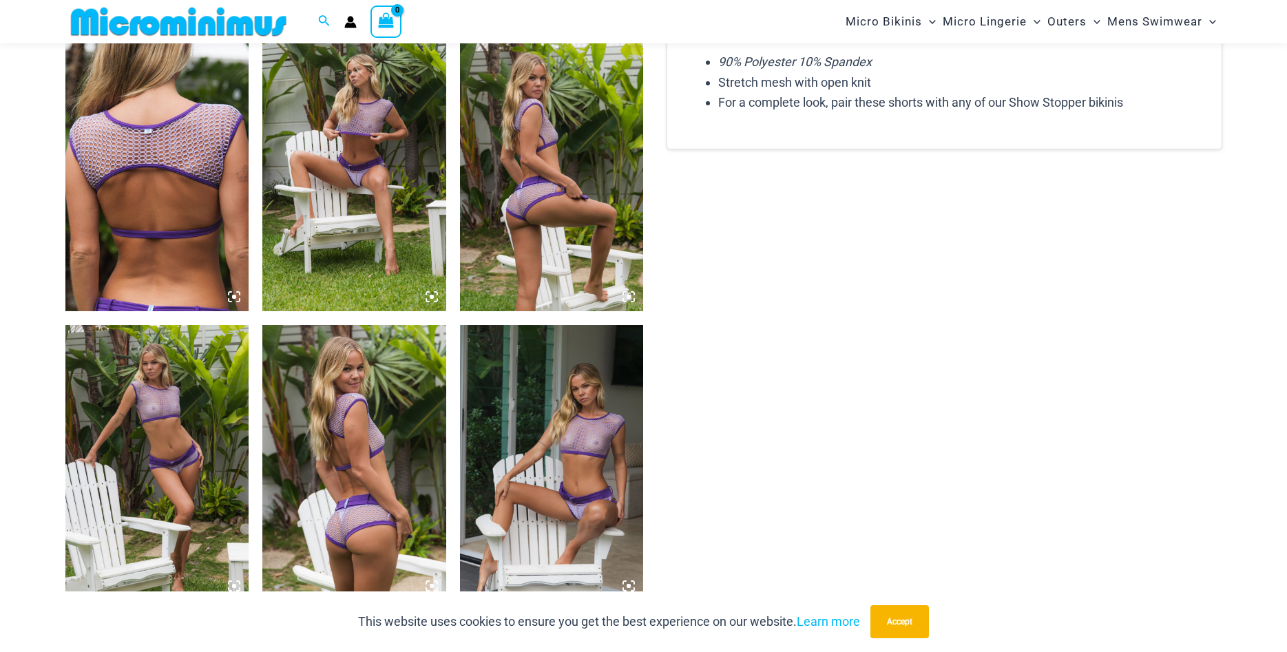
click at [358, 205] on img at bounding box center [354, 173] width 184 height 275
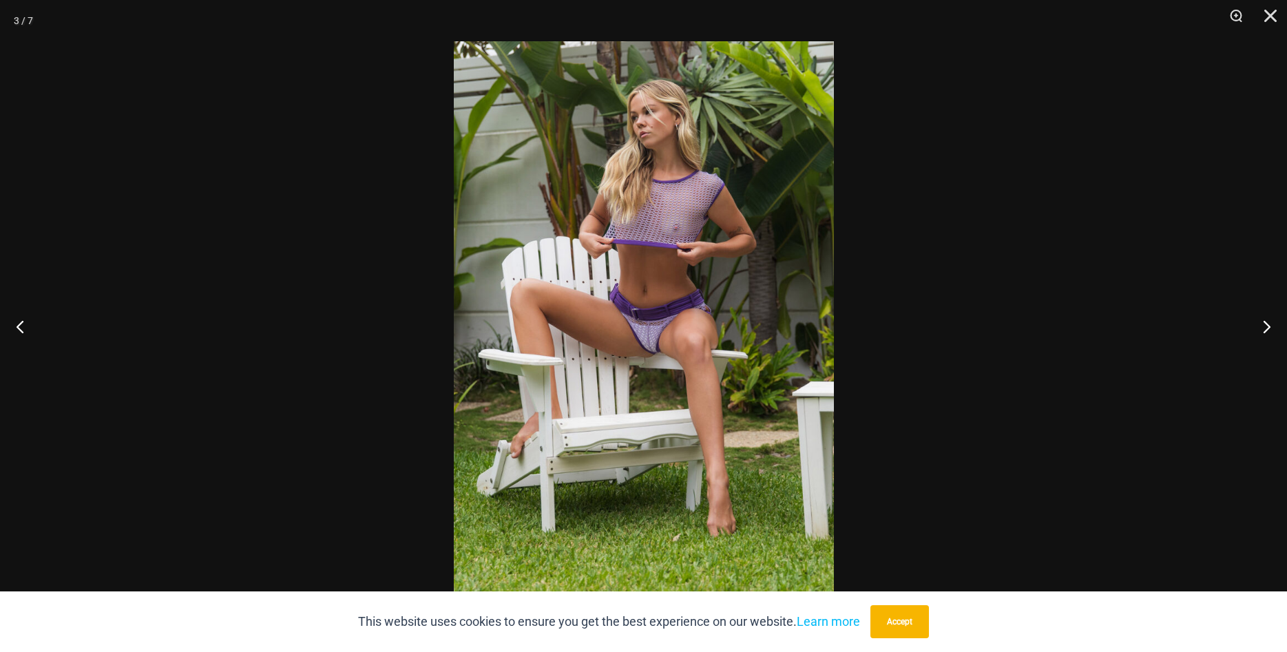
click at [657, 337] on img at bounding box center [644, 326] width 380 height 570
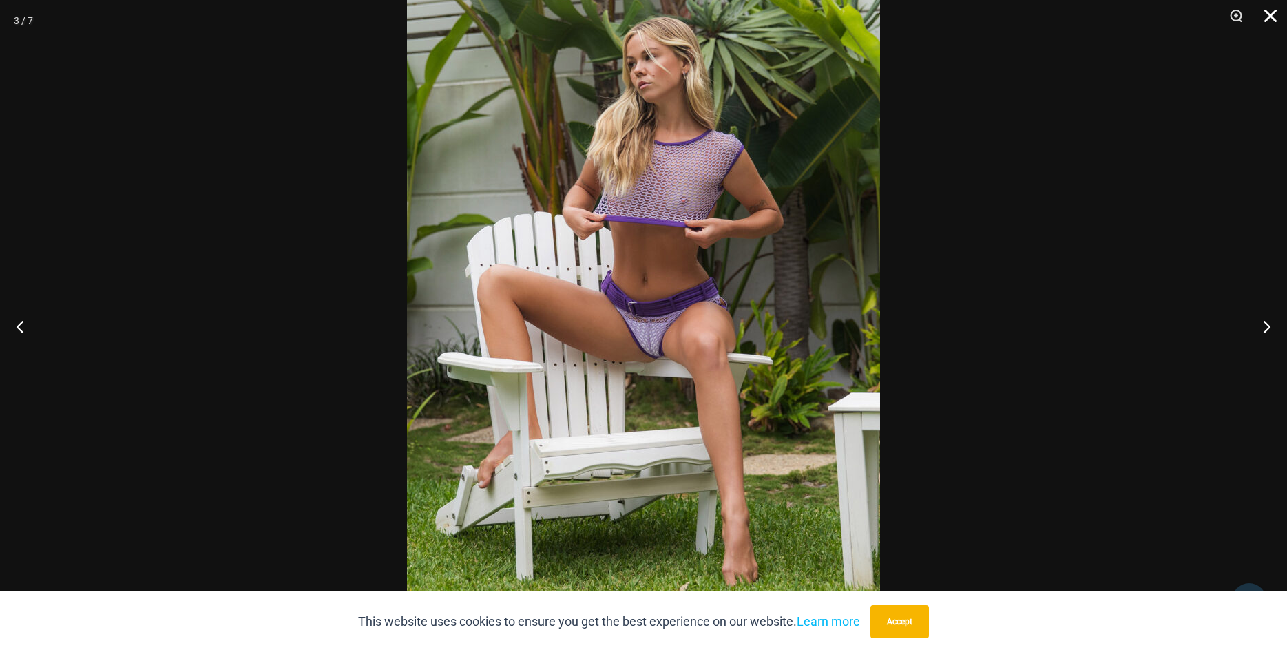
click at [1271, 17] on button "Close" at bounding box center [1266, 20] width 34 height 41
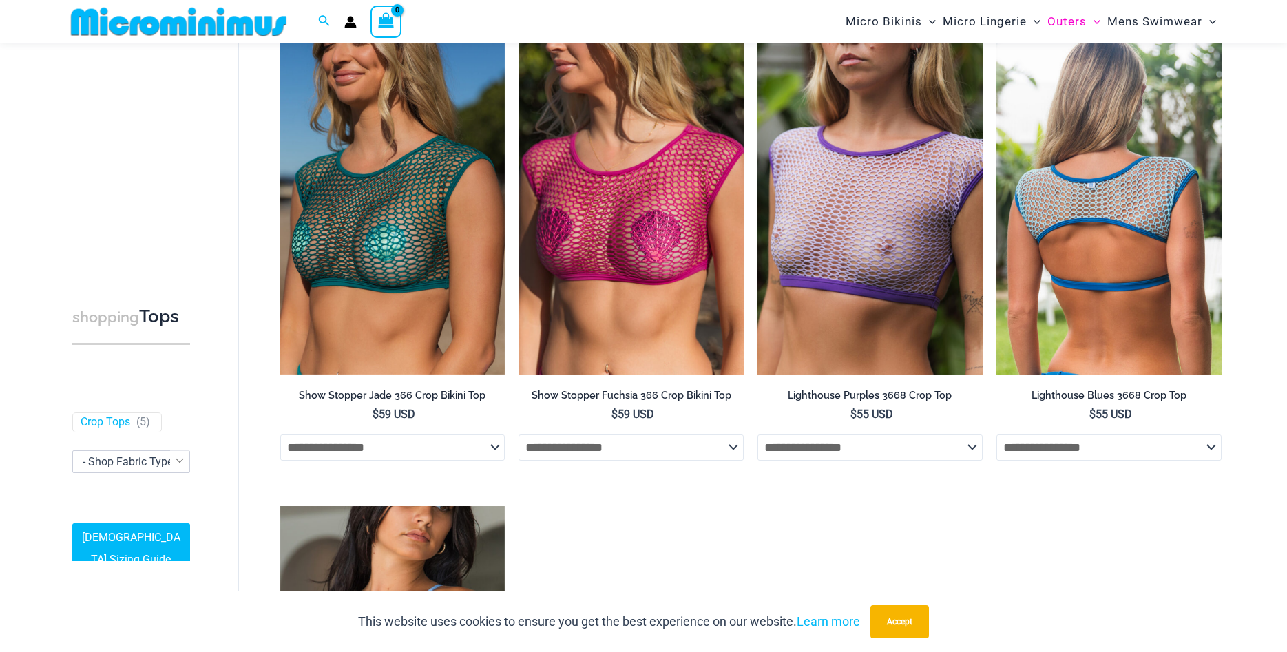
scroll to position [128, 0]
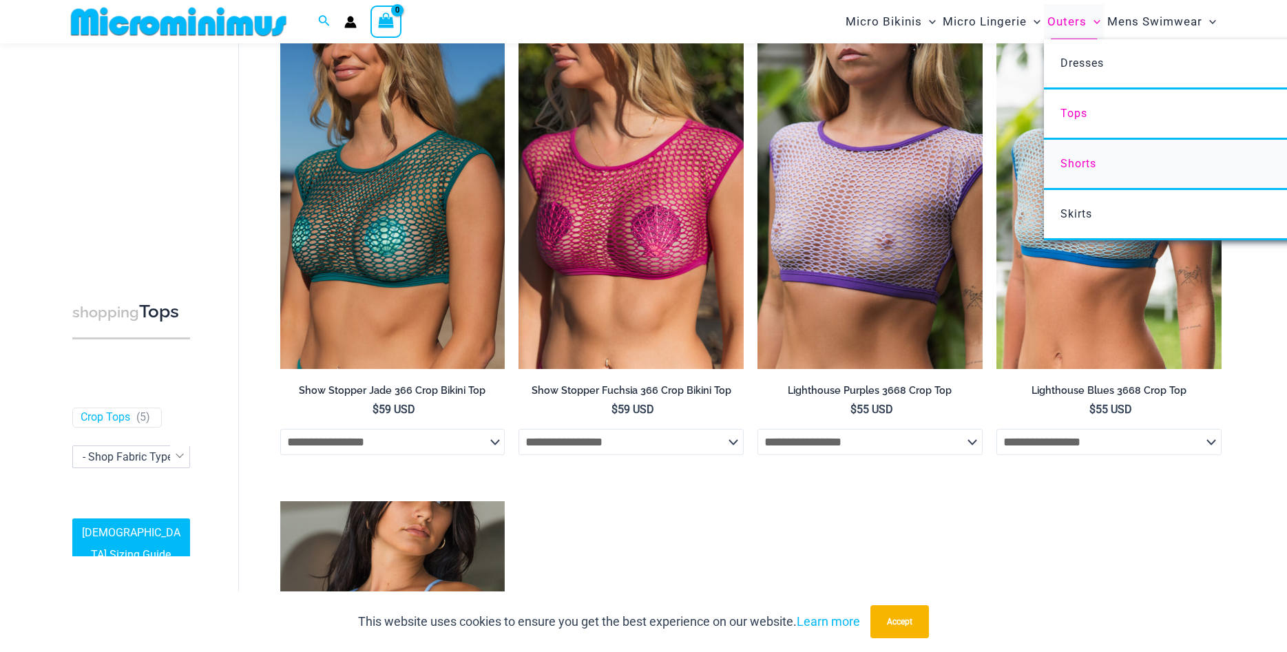
click at [1083, 162] on span "Shorts" at bounding box center [1079, 163] width 36 height 13
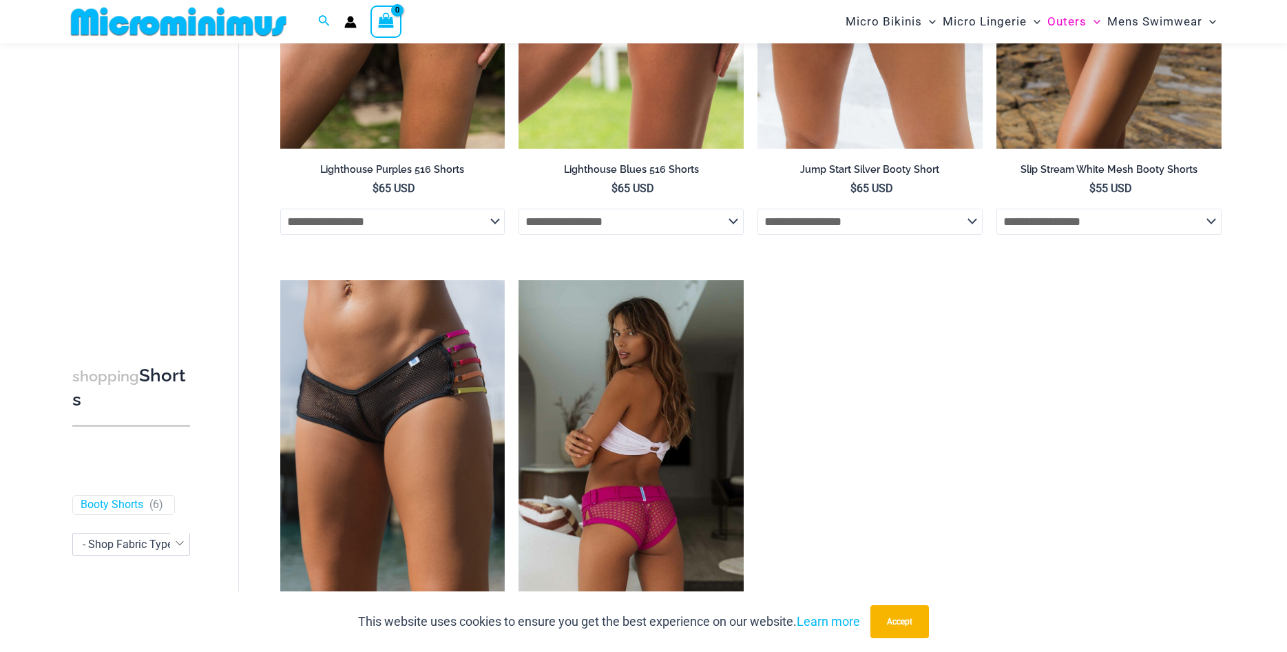
scroll to position [339, 0]
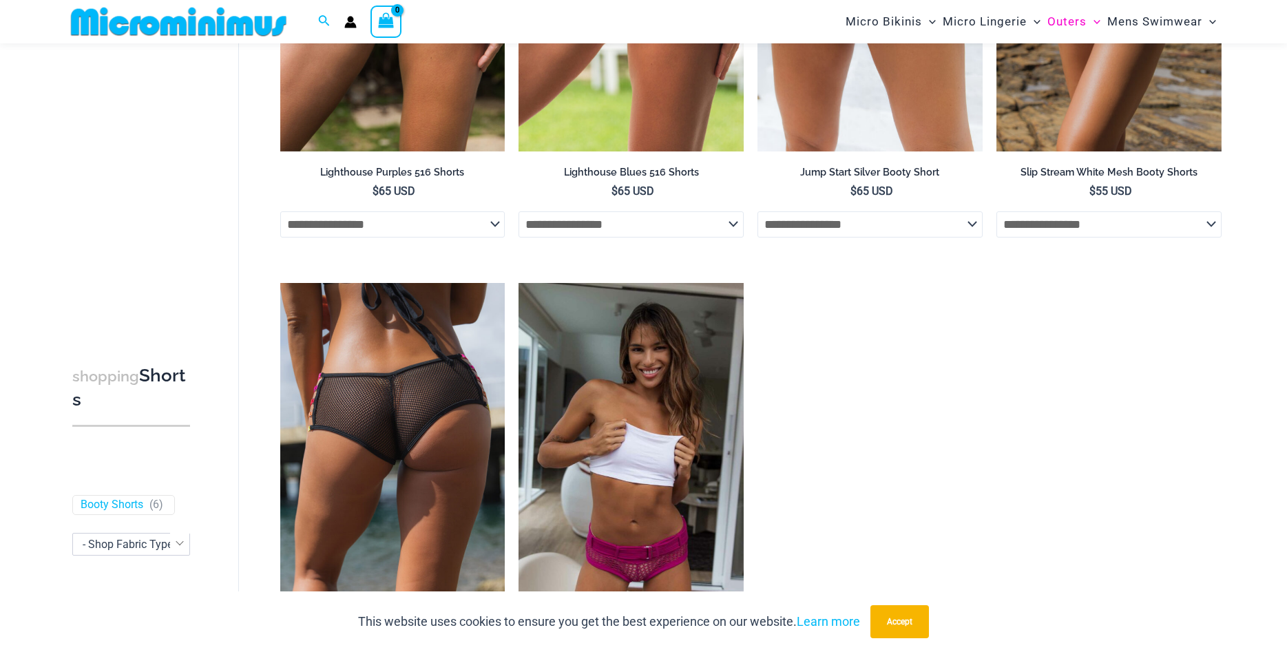
click at [396, 406] on img at bounding box center [392, 451] width 225 height 337
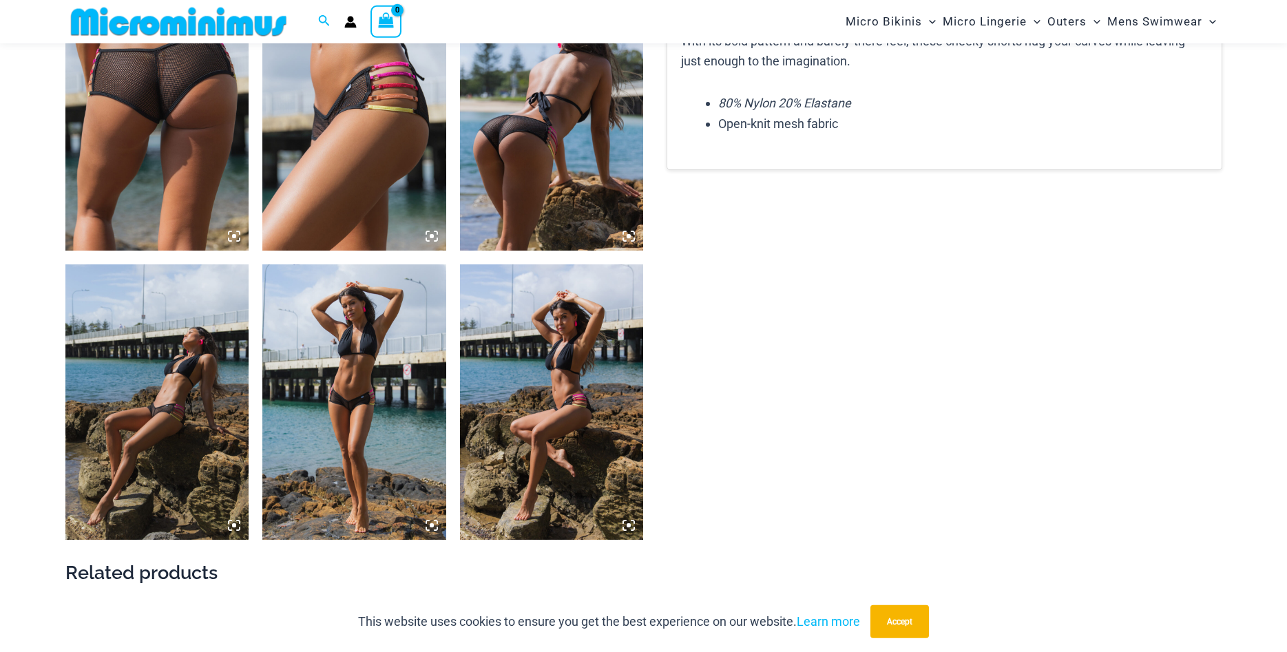
scroll to position [1182, 0]
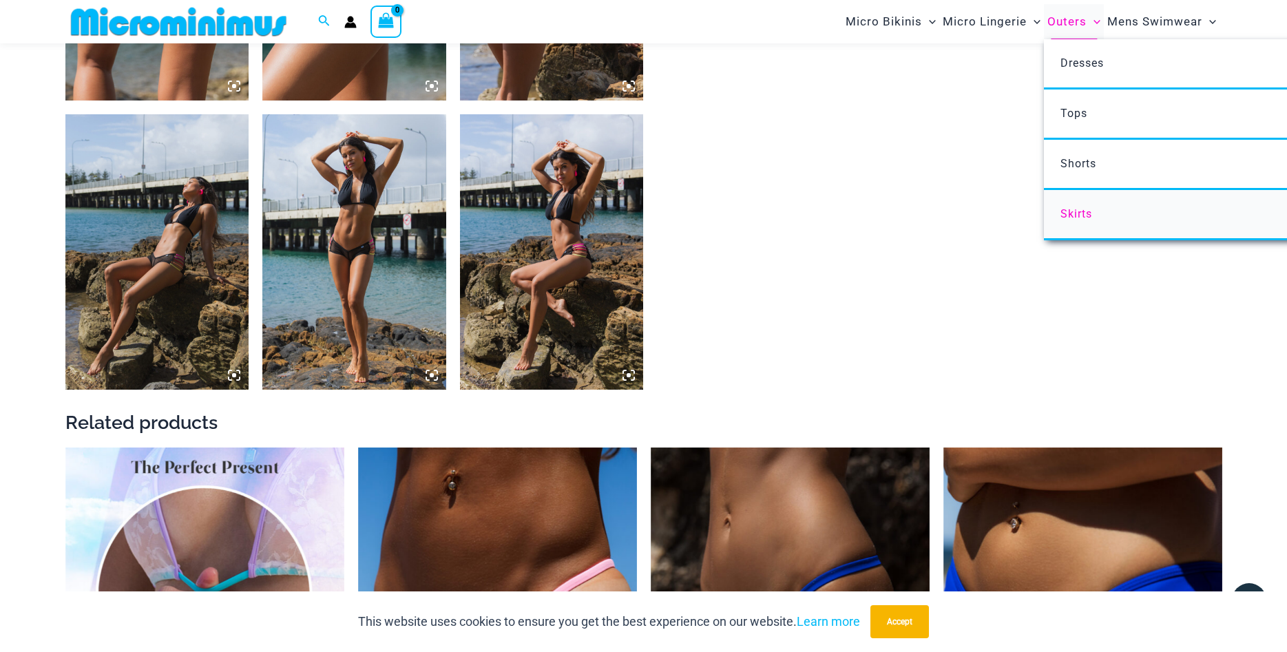
click at [1079, 216] on span "Skirts" at bounding box center [1077, 213] width 32 height 13
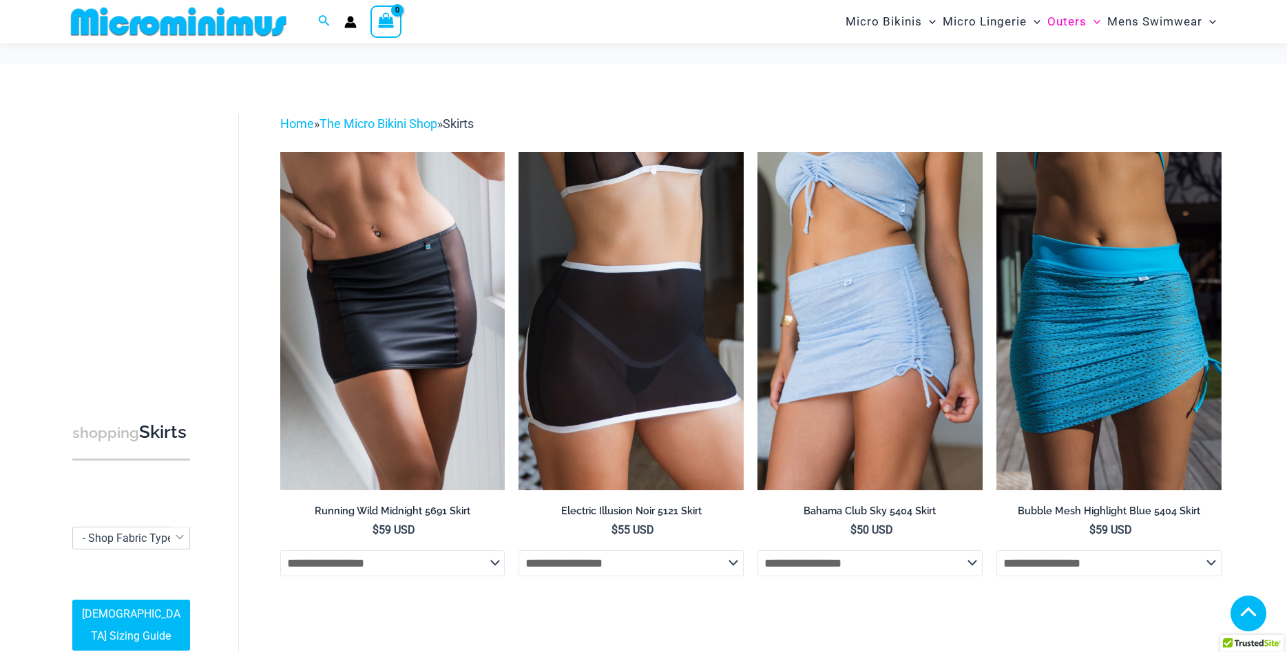
scroll to position [269, 0]
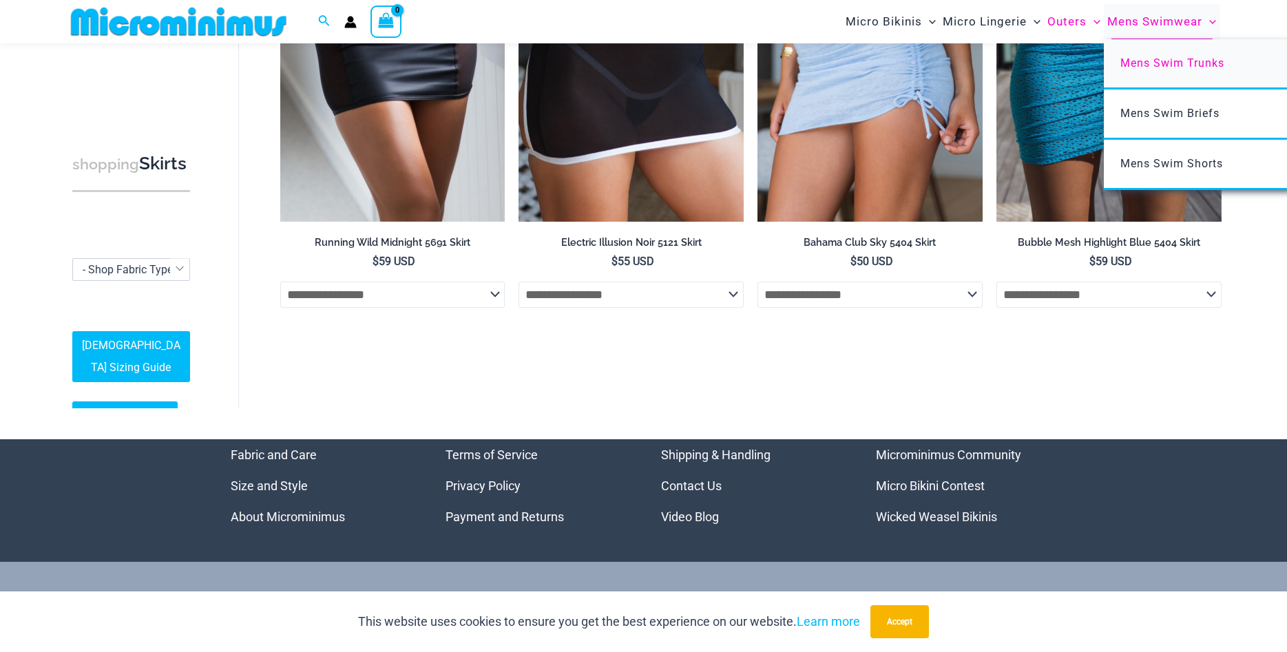
click at [1165, 63] on span "Mens Swim Trunks" at bounding box center [1172, 62] width 104 height 13
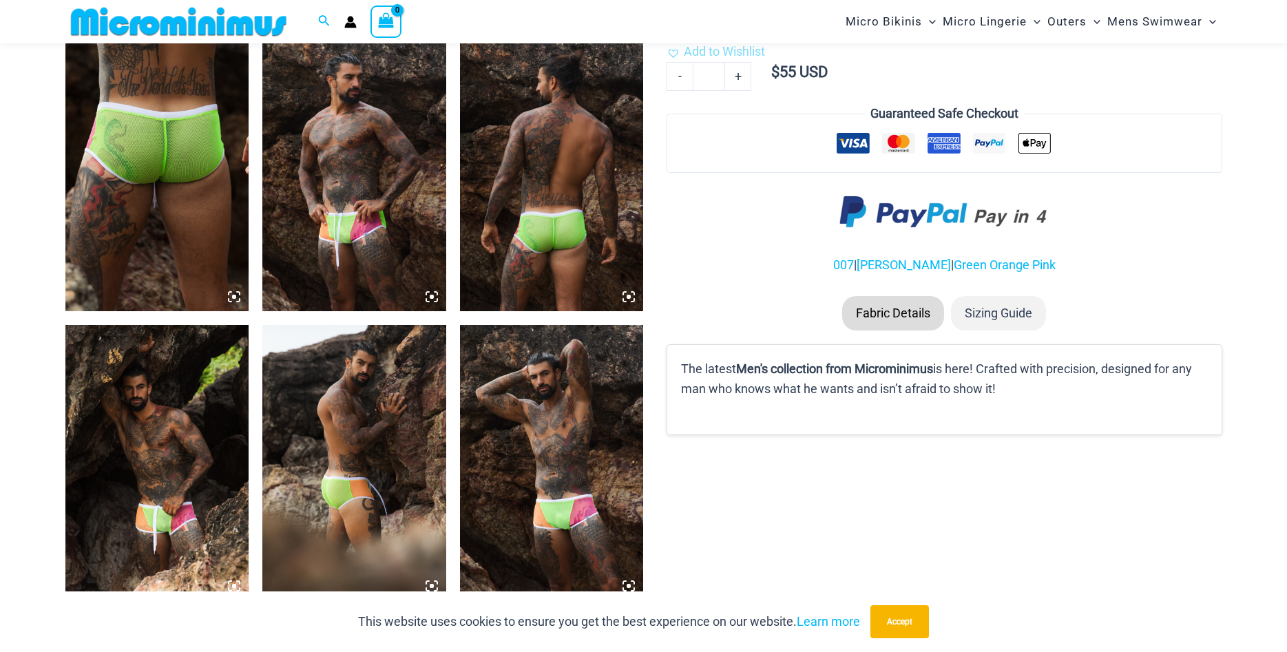
scroll to position [1182, 0]
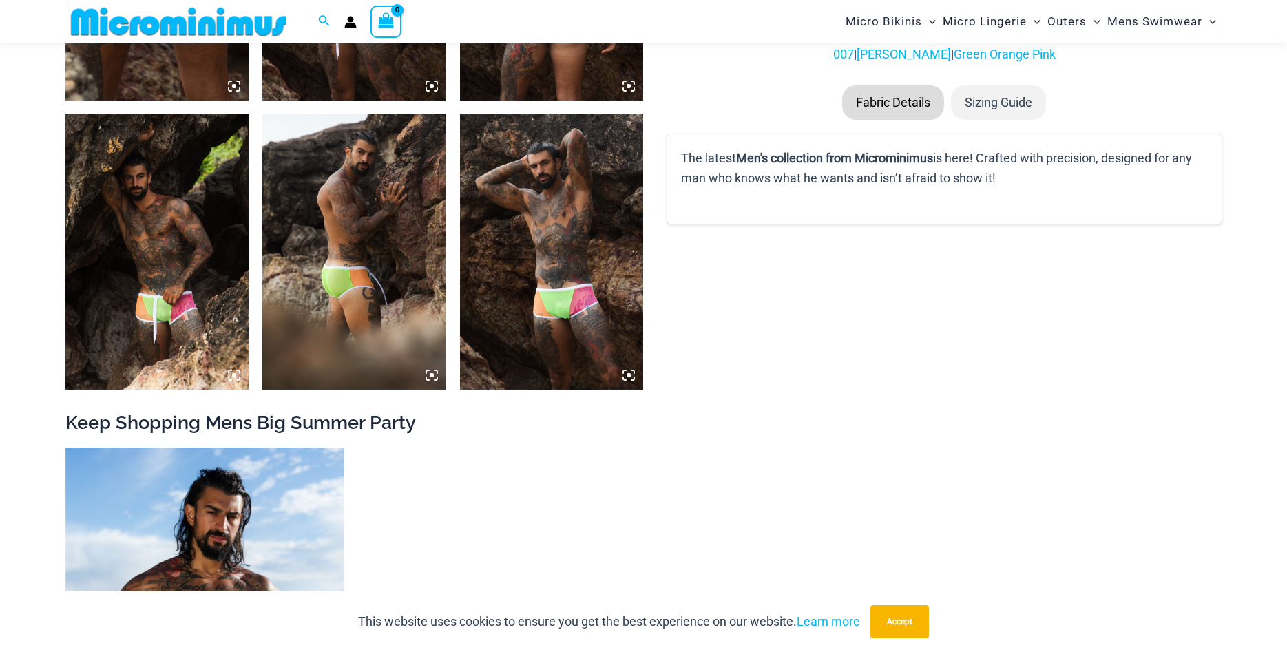
click at [566, 287] on img at bounding box center [552, 251] width 184 height 275
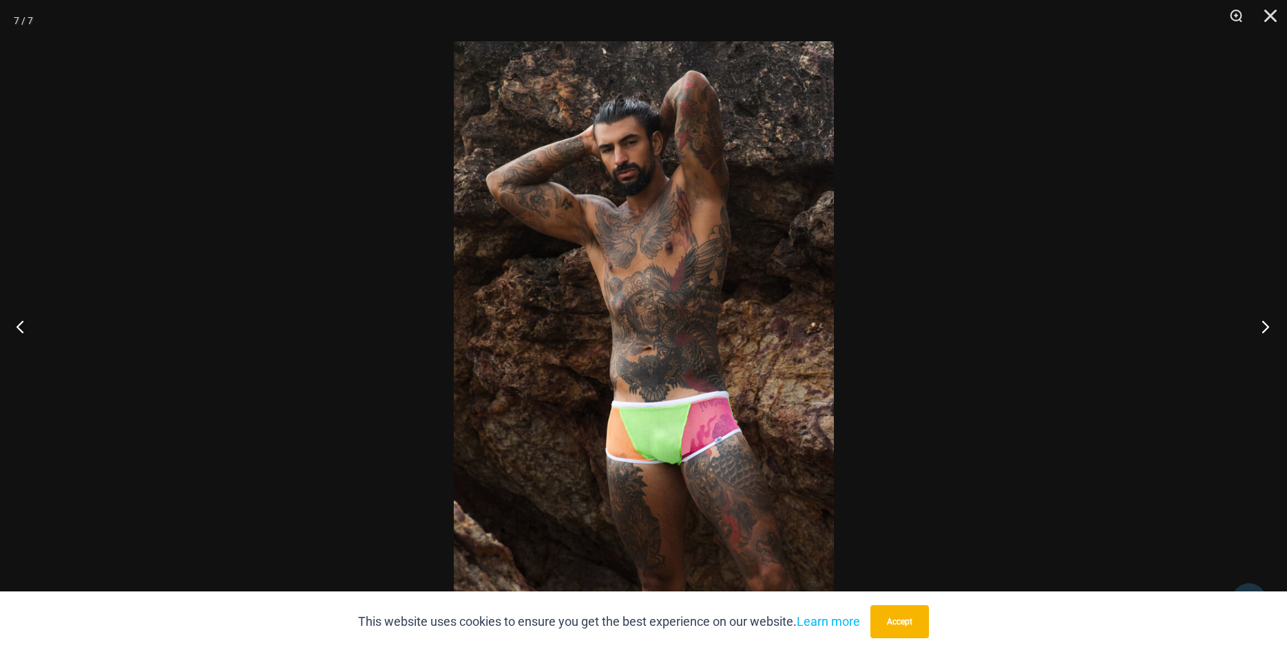
click at [1269, 323] on button "Next" at bounding box center [1261, 326] width 52 height 69
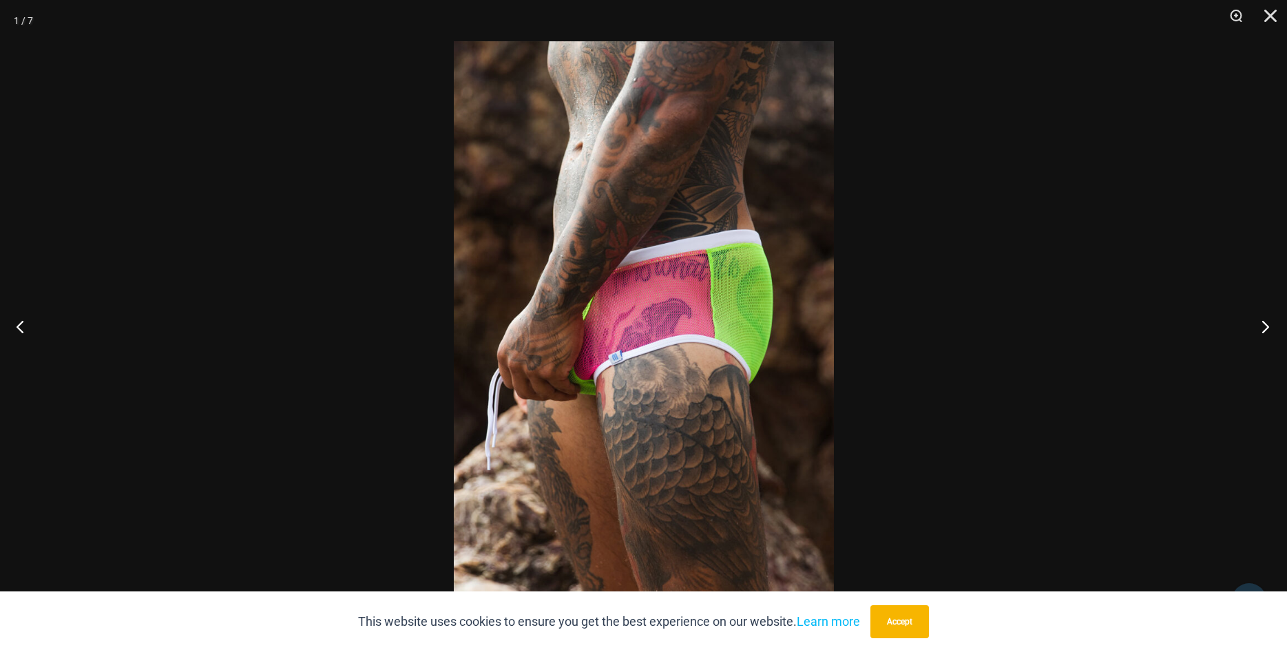
click at [1269, 324] on button "Next" at bounding box center [1261, 326] width 52 height 69
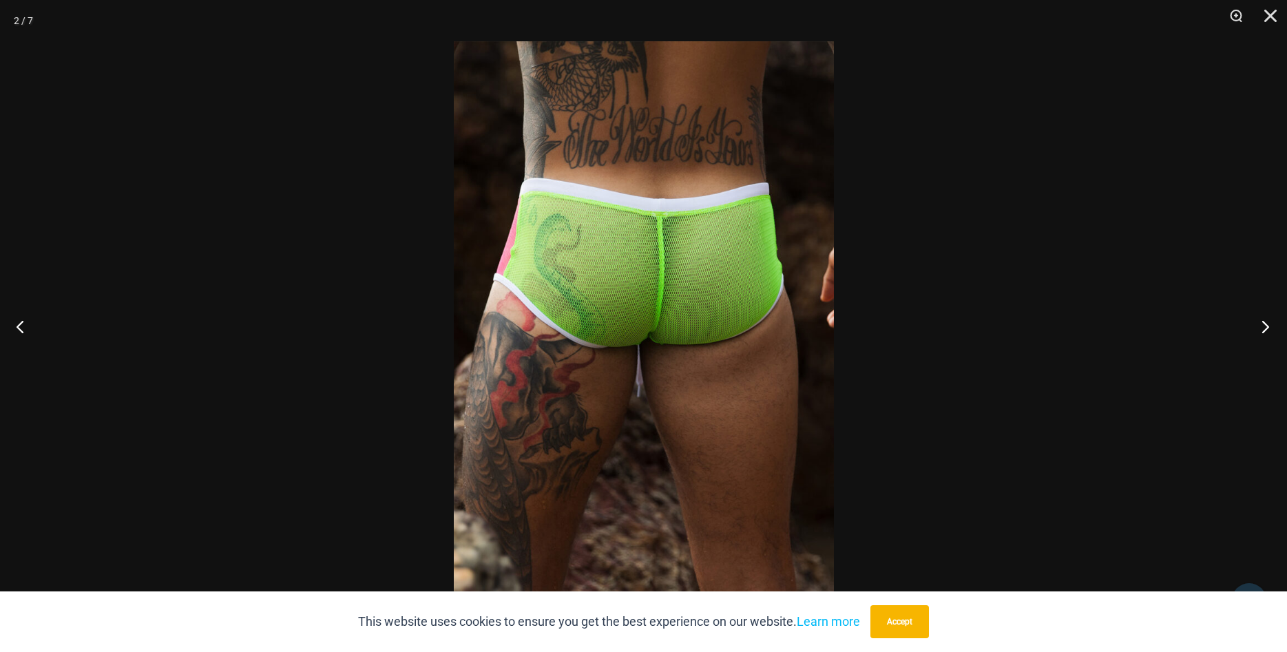
click at [1269, 324] on button "Next" at bounding box center [1261, 326] width 52 height 69
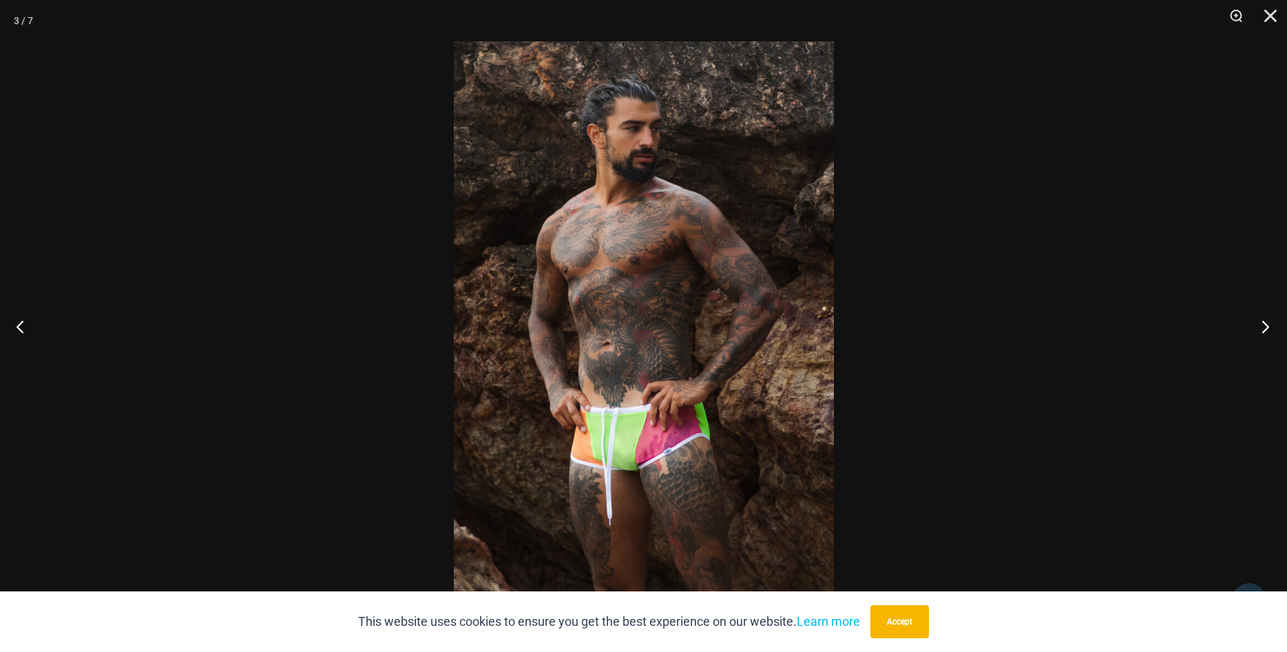
click at [1269, 324] on button "Next" at bounding box center [1261, 326] width 52 height 69
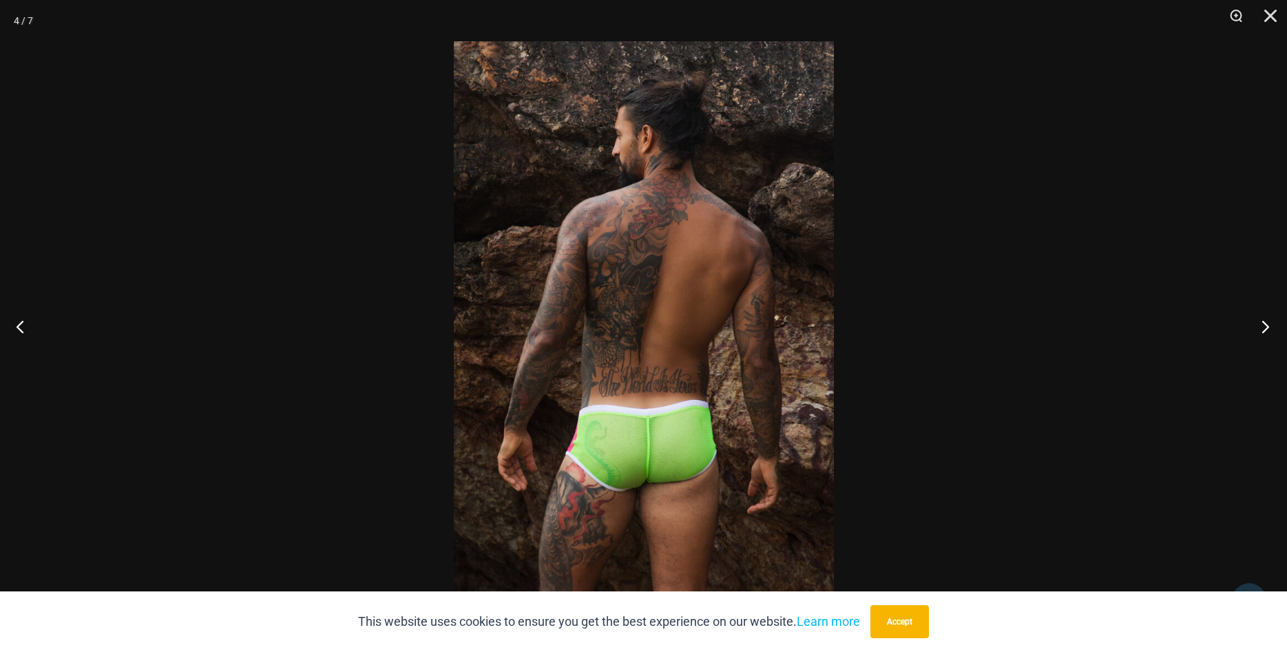
click at [1269, 324] on button "Next" at bounding box center [1261, 326] width 52 height 69
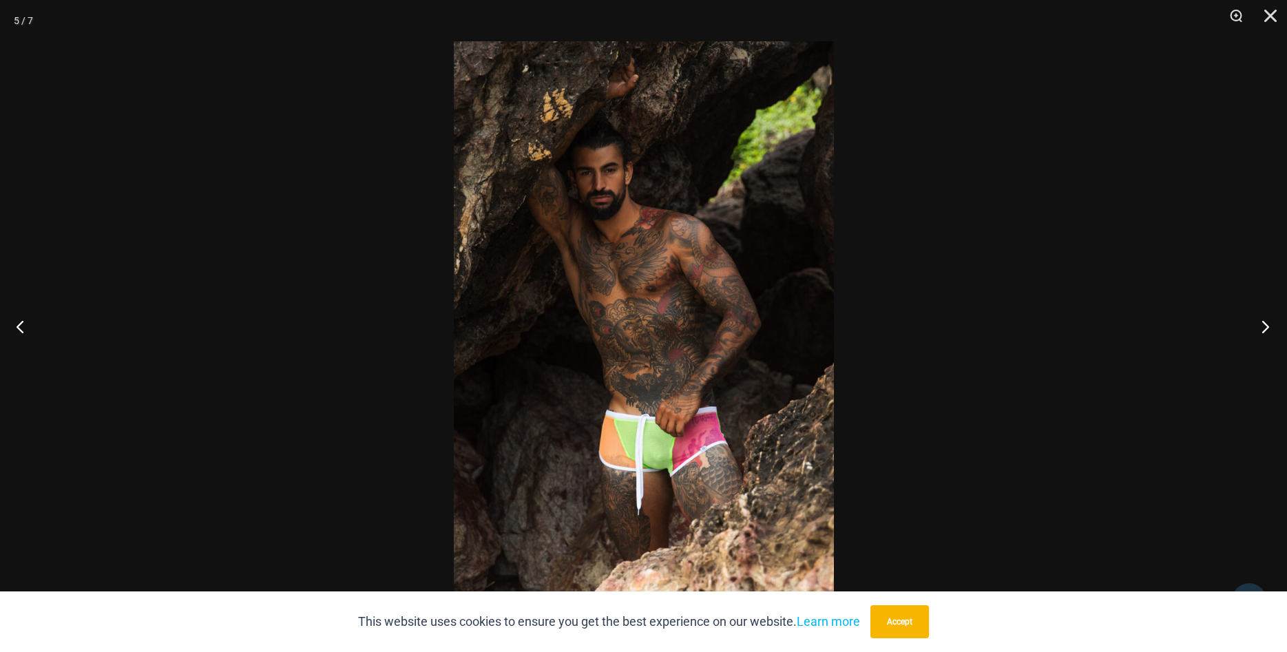
click at [1269, 324] on button "Next" at bounding box center [1261, 326] width 52 height 69
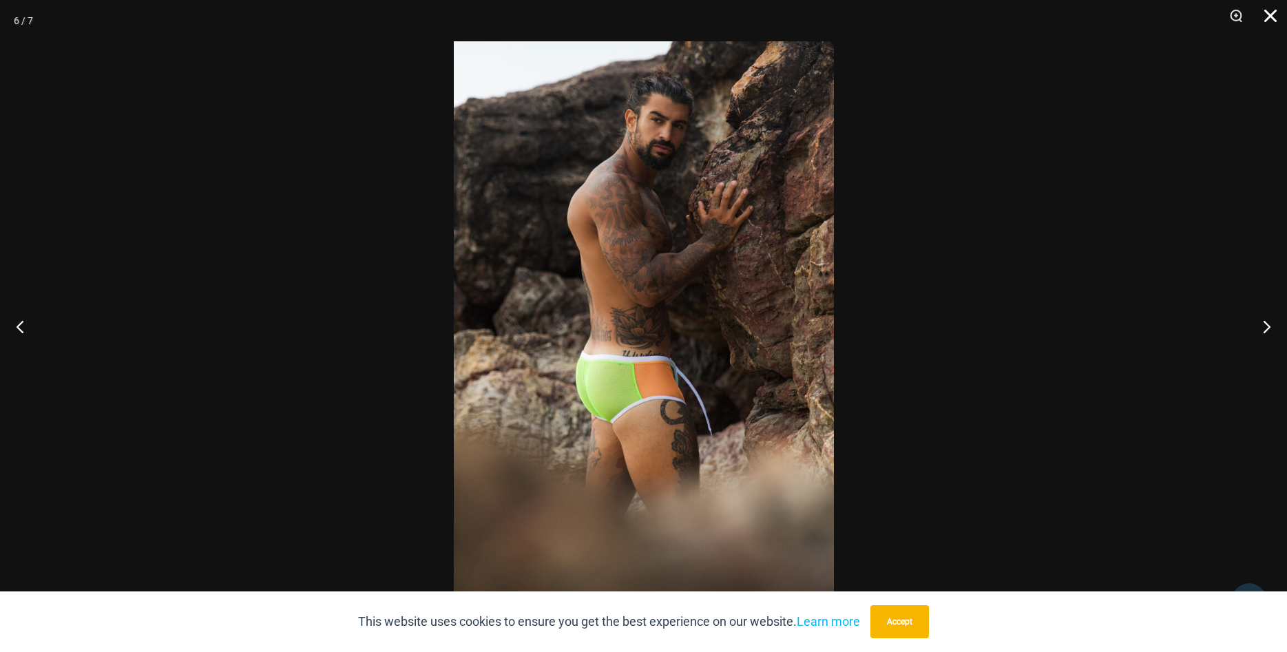
click at [1272, 14] on button "Close" at bounding box center [1266, 20] width 34 height 41
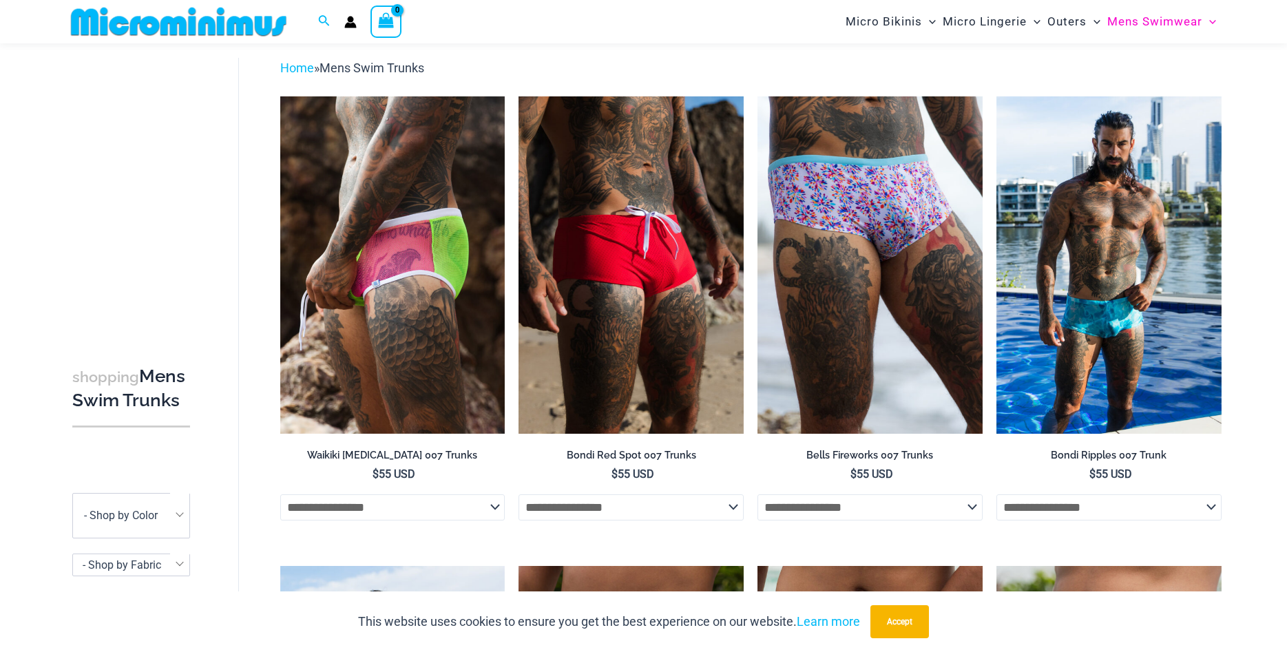
scroll to position [477, 0]
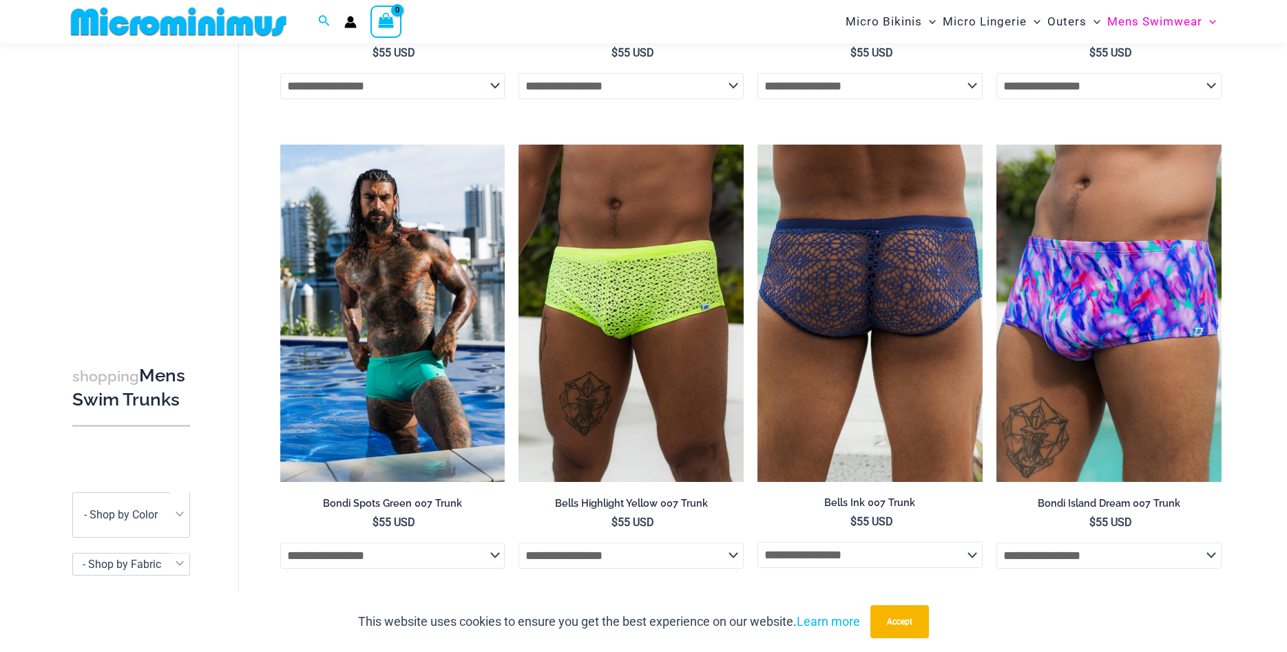
click at [876, 354] on img at bounding box center [870, 313] width 225 height 337
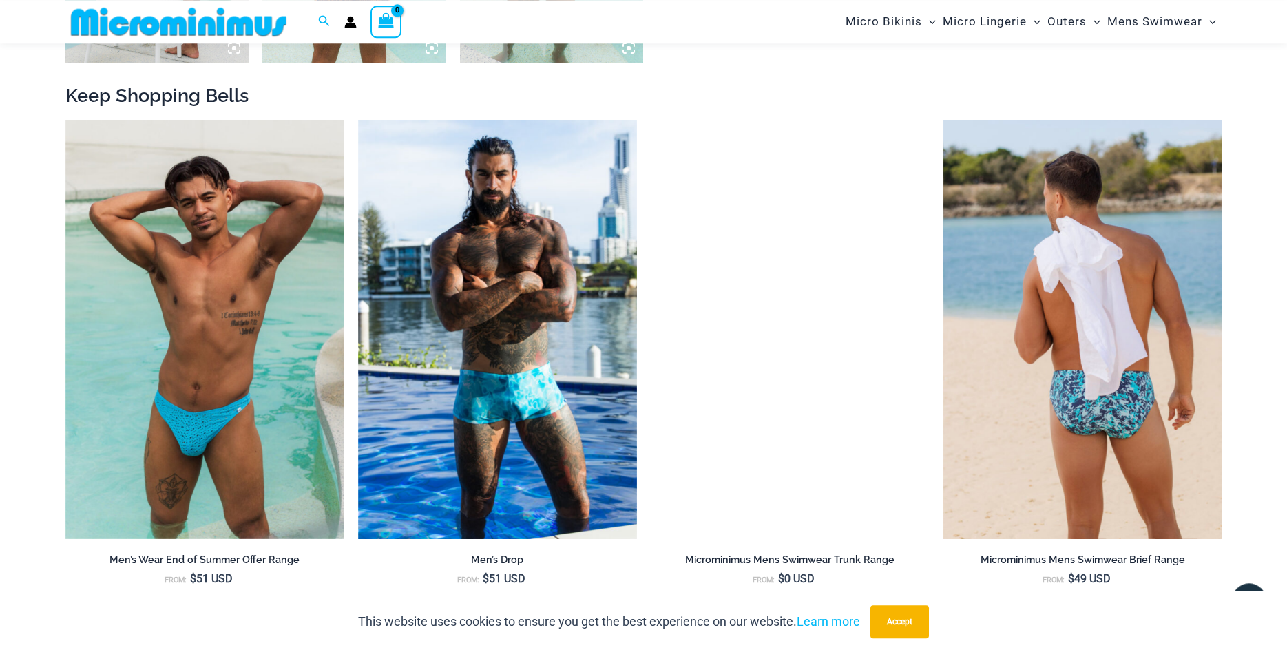
scroll to position [1533, 0]
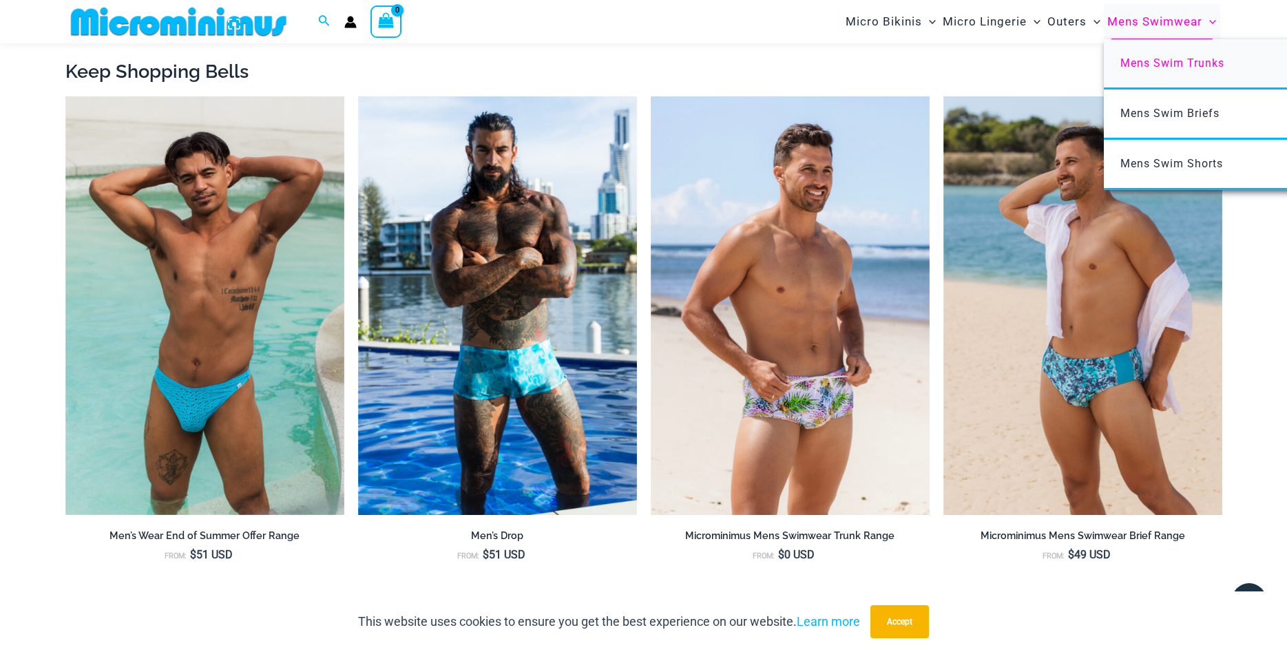
click at [1163, 61] on span "Mens Swim Trunks" at bounding box center [1172, 62] width 104 height 13
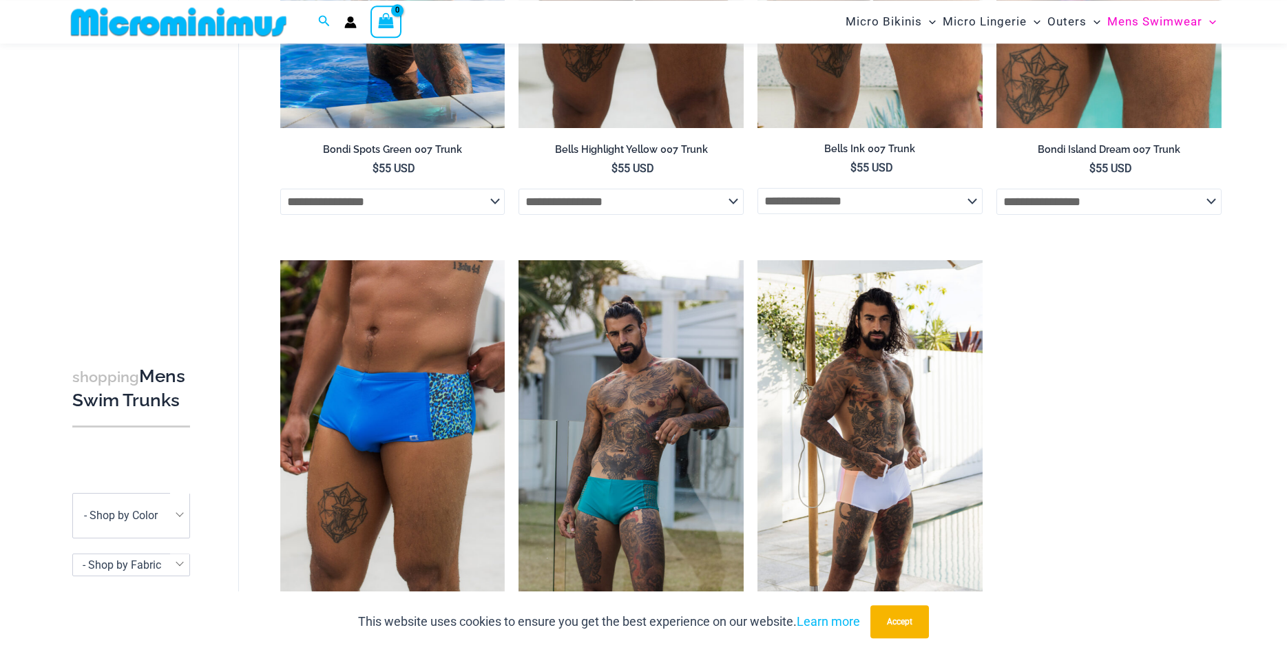
scroll to position [760, 0]
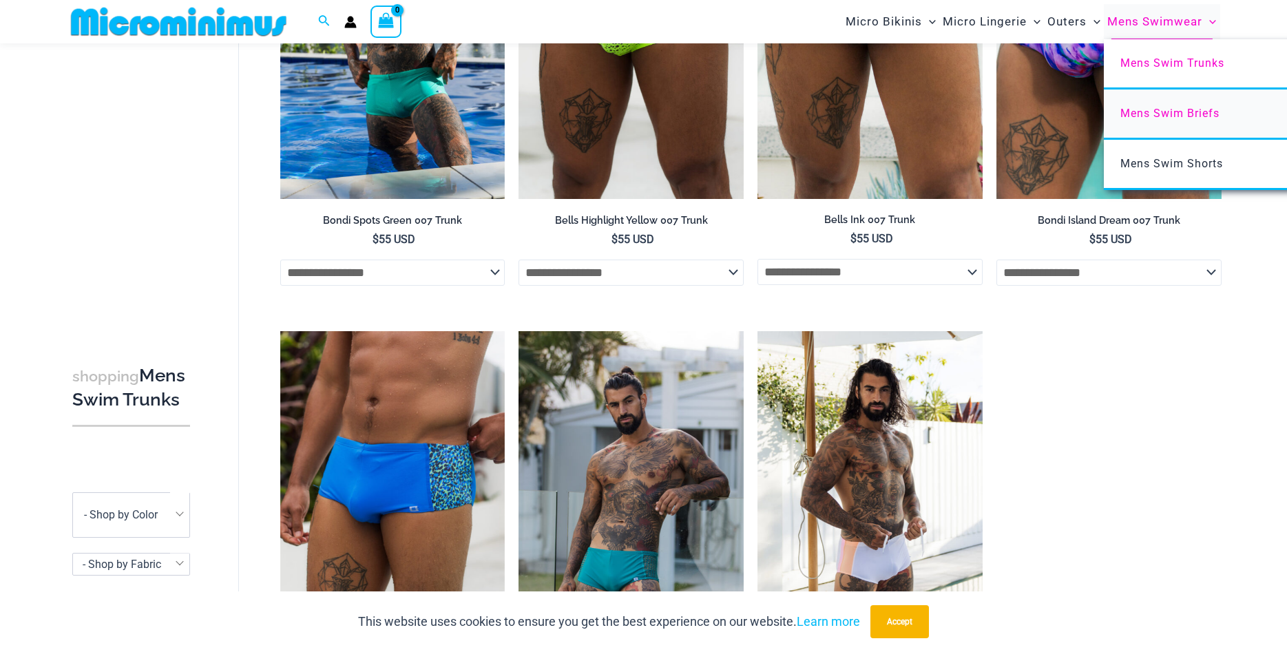
click at [1163, 114] on span "Mens Swim Briefs" at bounding box center [1169, 113] width 99 height 13
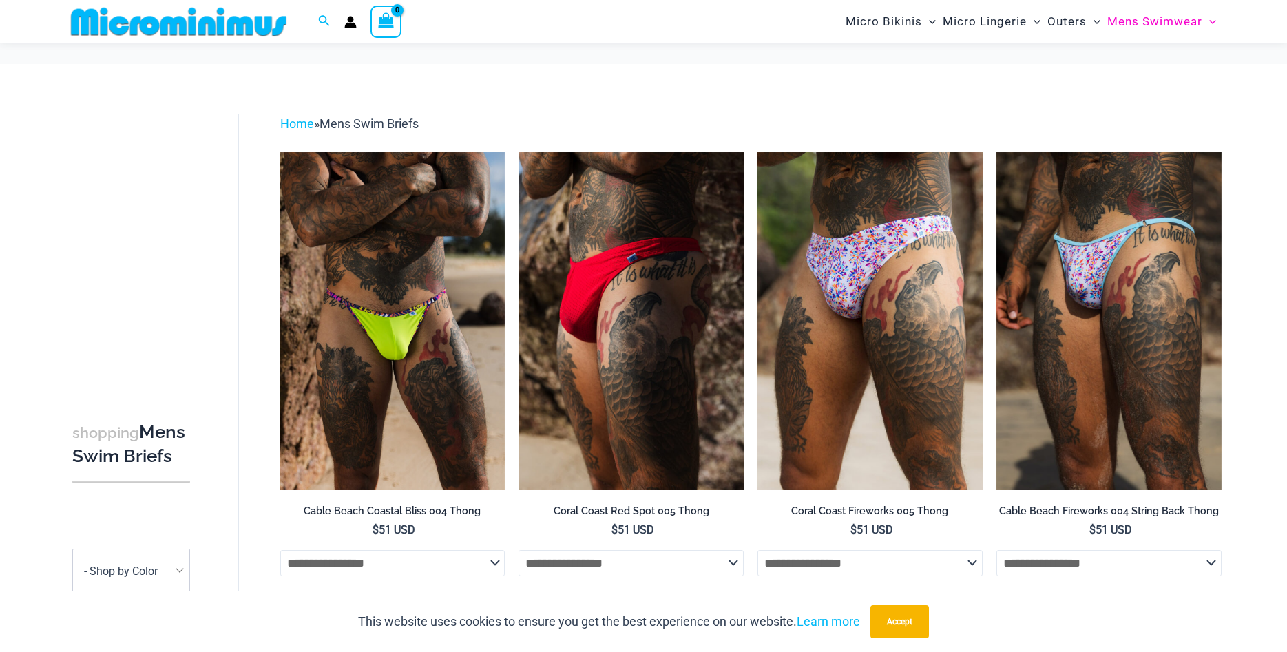
scroll to position [831, 0]
